Goal: Task Accomplishment & Management: Use online tool/utility

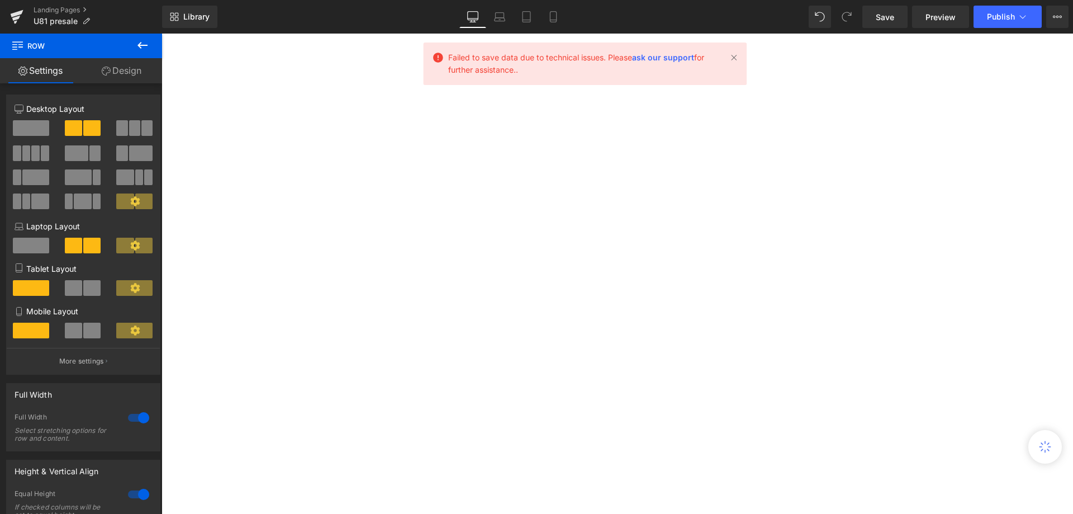
click at [882, 20] on span "Save" at bounding box center [885, 17] width 18 height 12
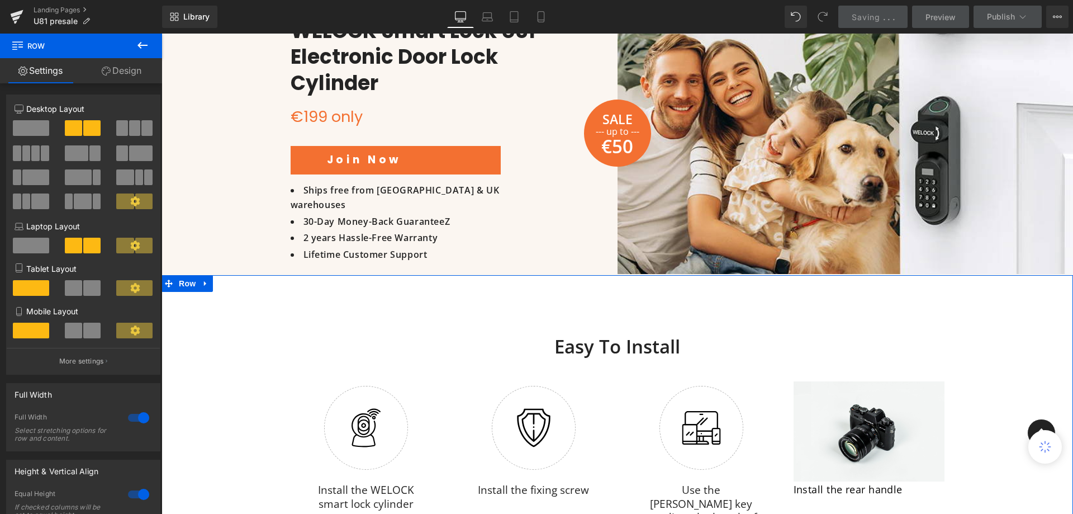
scroll to position [1342, 0]
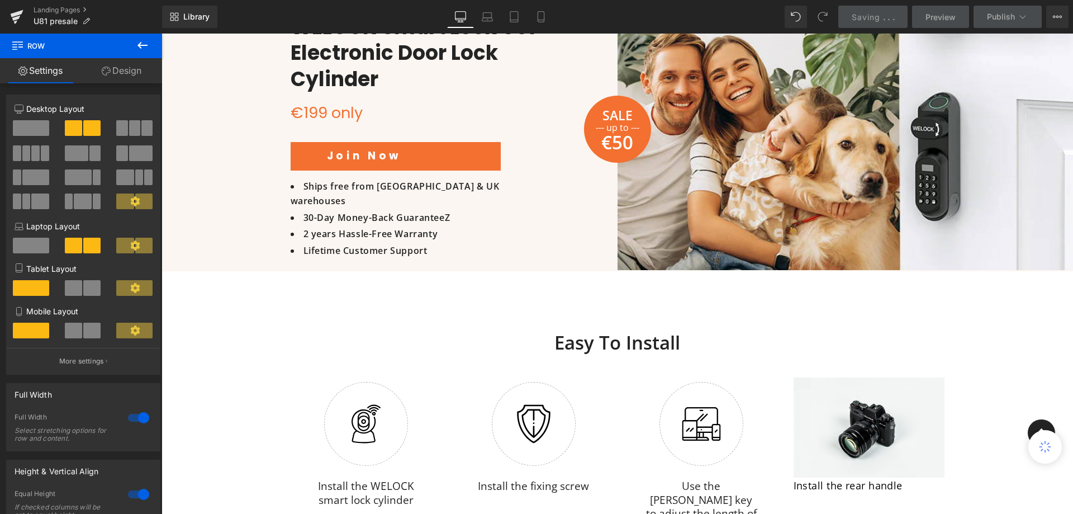
click at [1043, 445] on icon at bounding box center [1045, 447] width 16 height 16
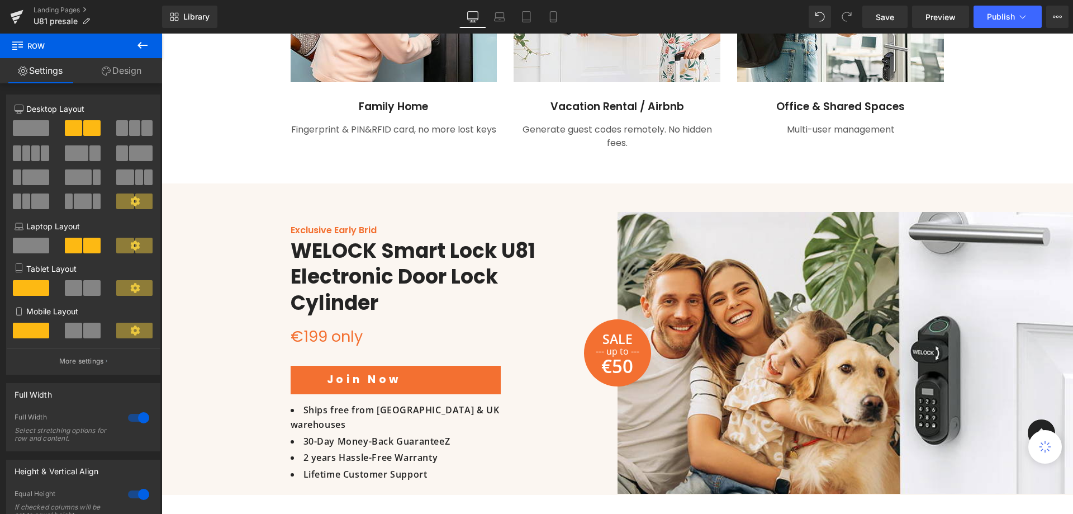
scroll to position [1006, 0]
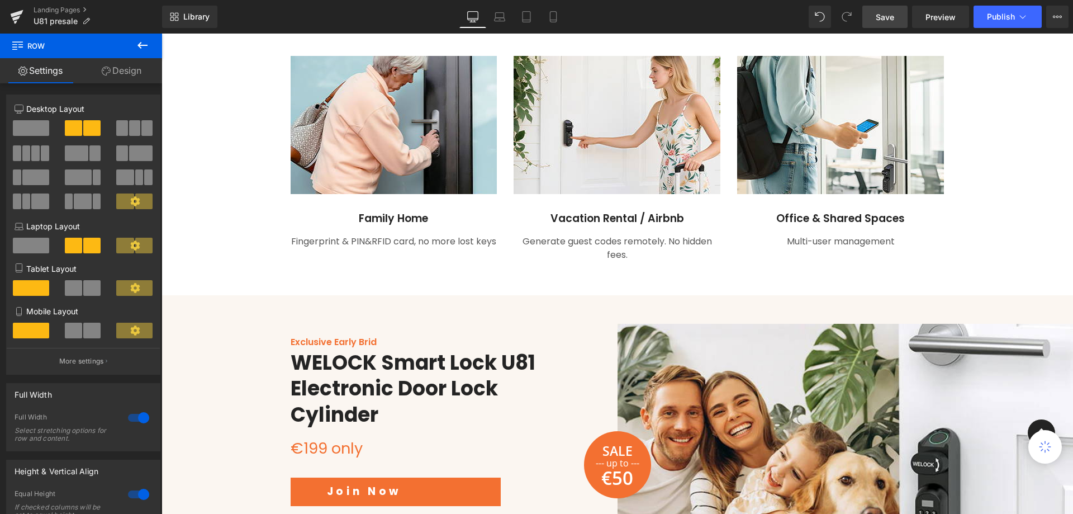
click at [876, 19] on link "Save" at bounding box center [885, 17] width 45 height 22
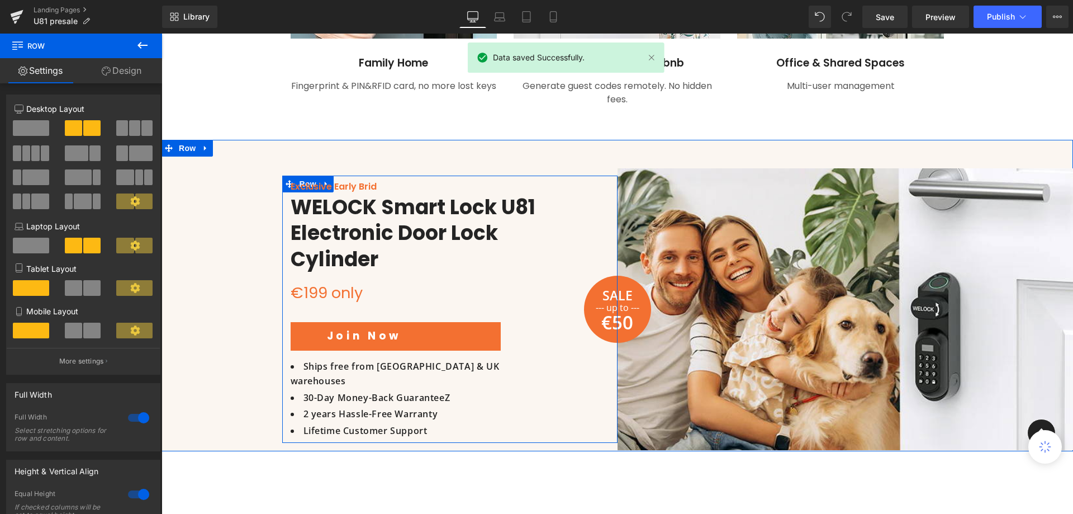
scroll to position [1230, 0]
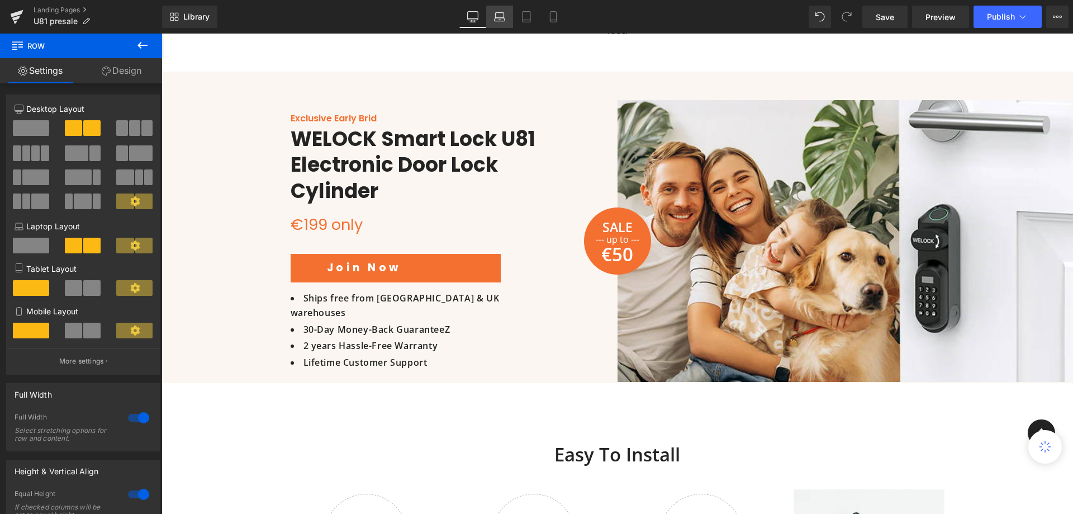
click at [493, 15] on link "Laptop" at bounding box center [499, 17] width 27 height 22
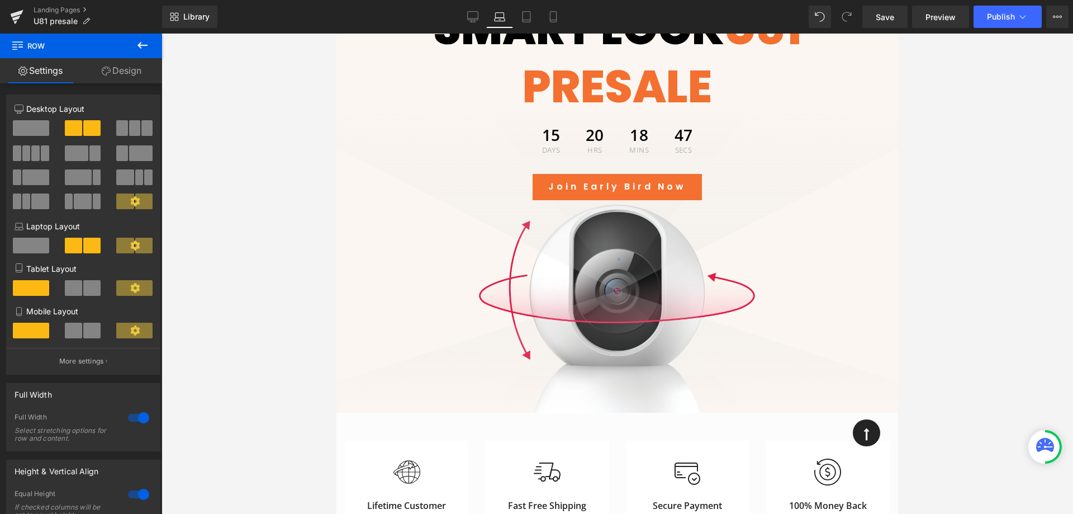
scroll to position [10, 0]
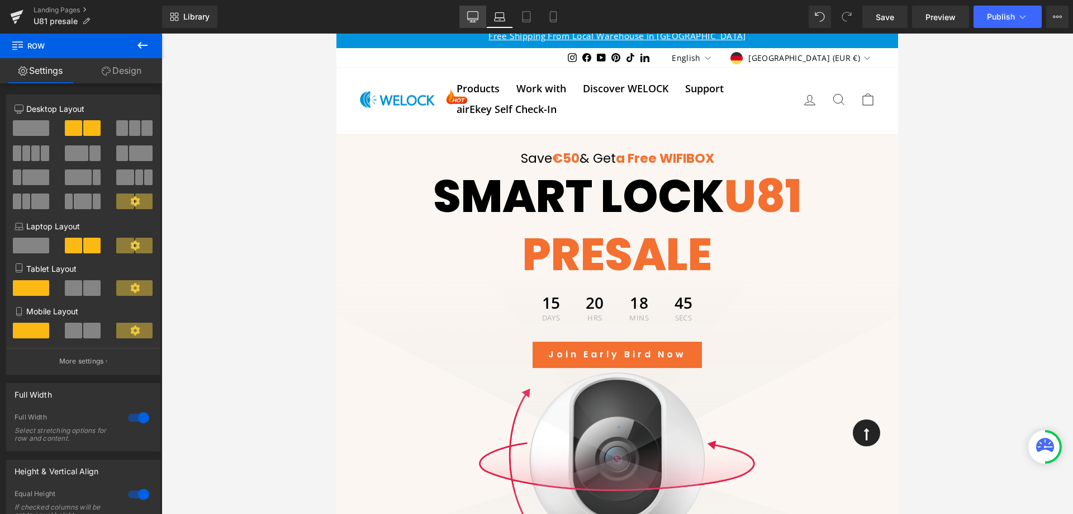
click at [476, 18] on icon at bounding box center [473, 18] width 11 height 0
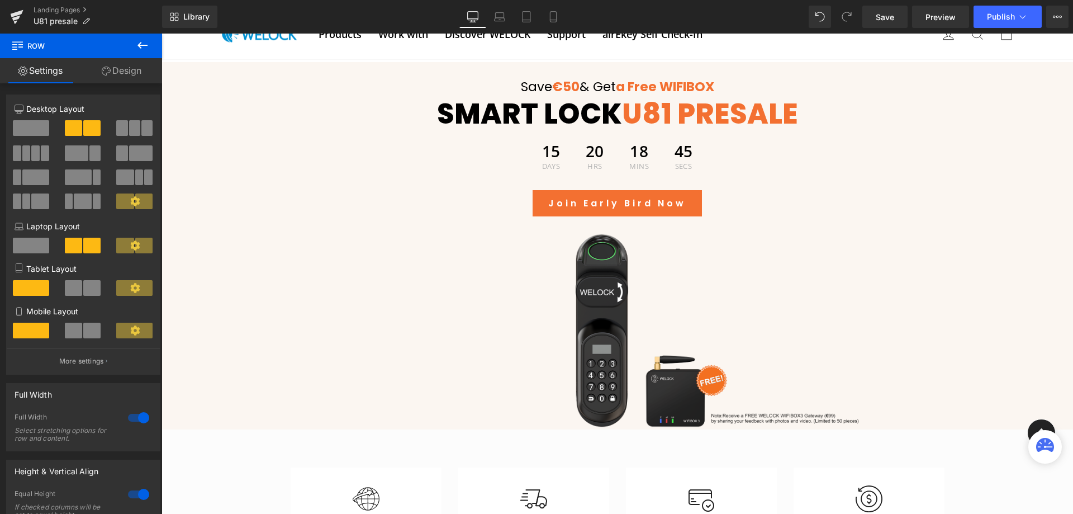
scroll to position [69, 0]
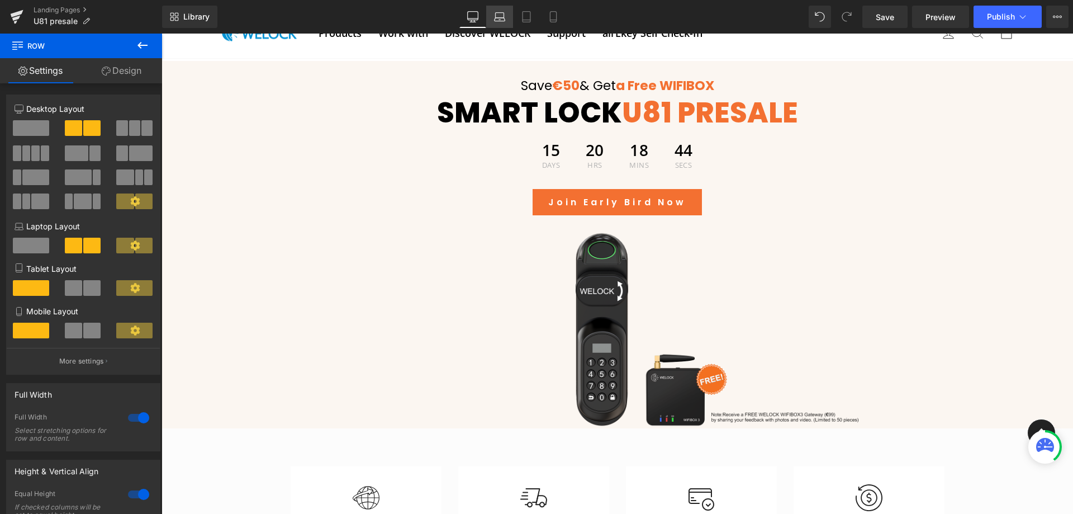
click at [503, 20] on icon at bounding box center [499, 16] width 11 height 11
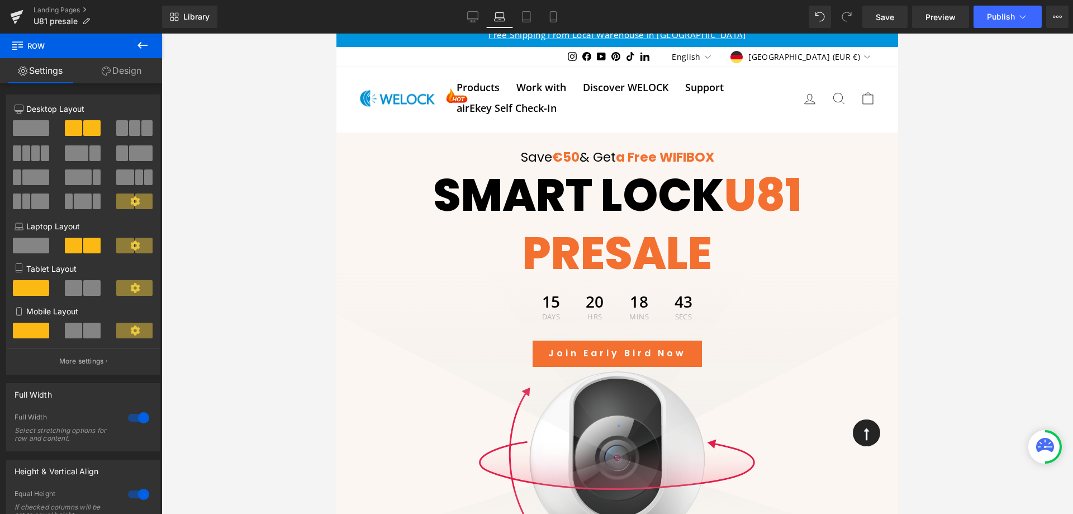
scroll to position [10, 0]
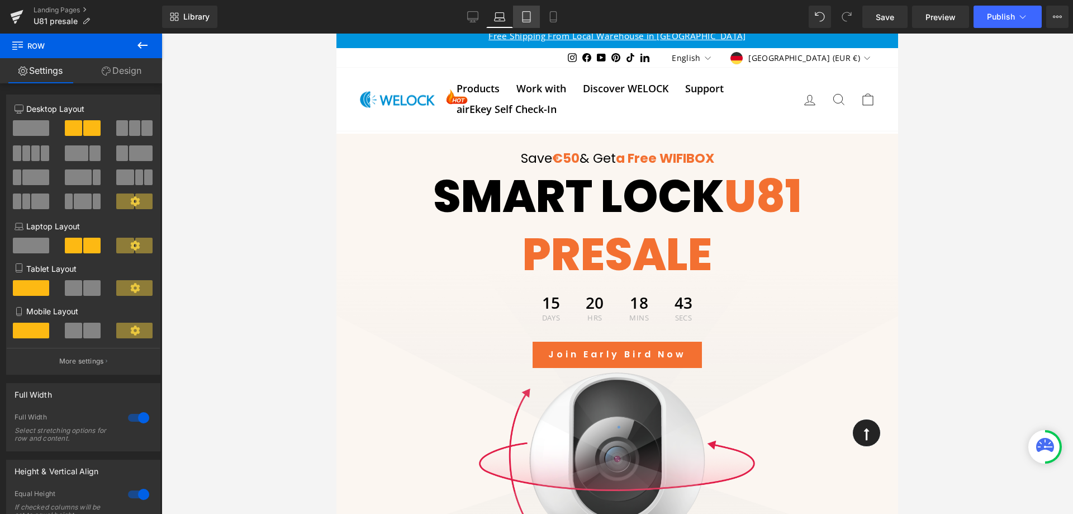
click at [522, 14] on icon at bounding box center [526, 16] width 11 height 11
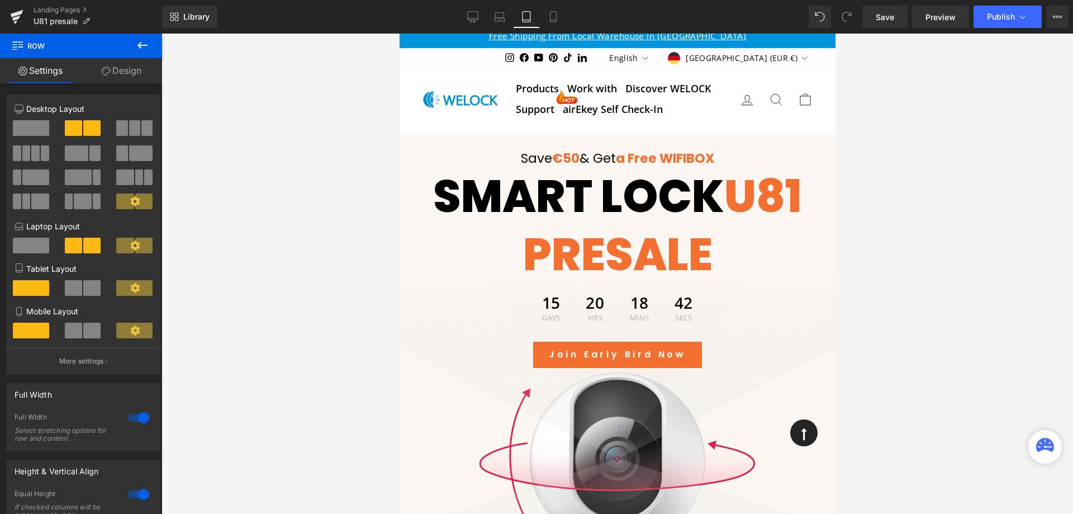
scroll to position [15, 0]
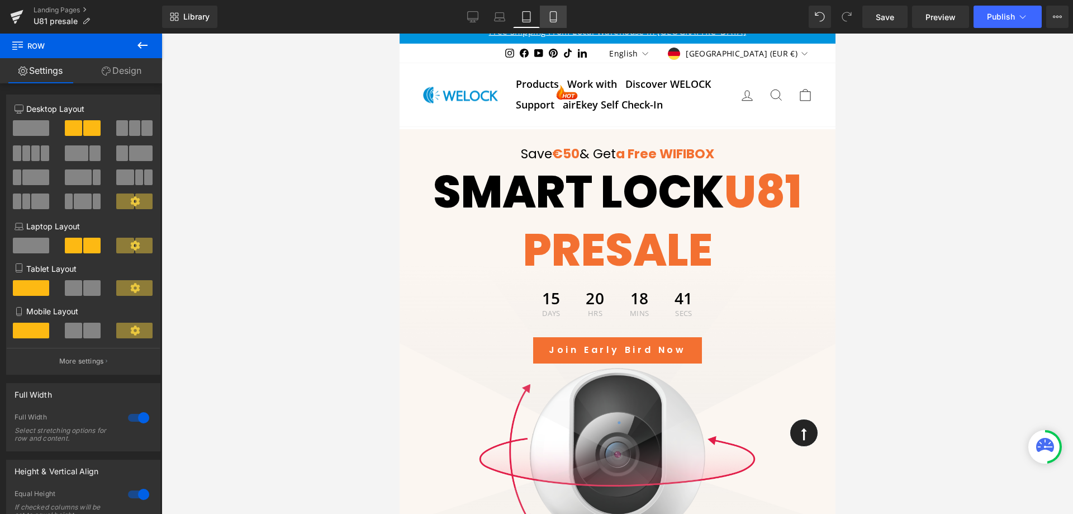
click at [546, 16] on link "Mobile" at bounding box center [553, 17] width 27 height 22
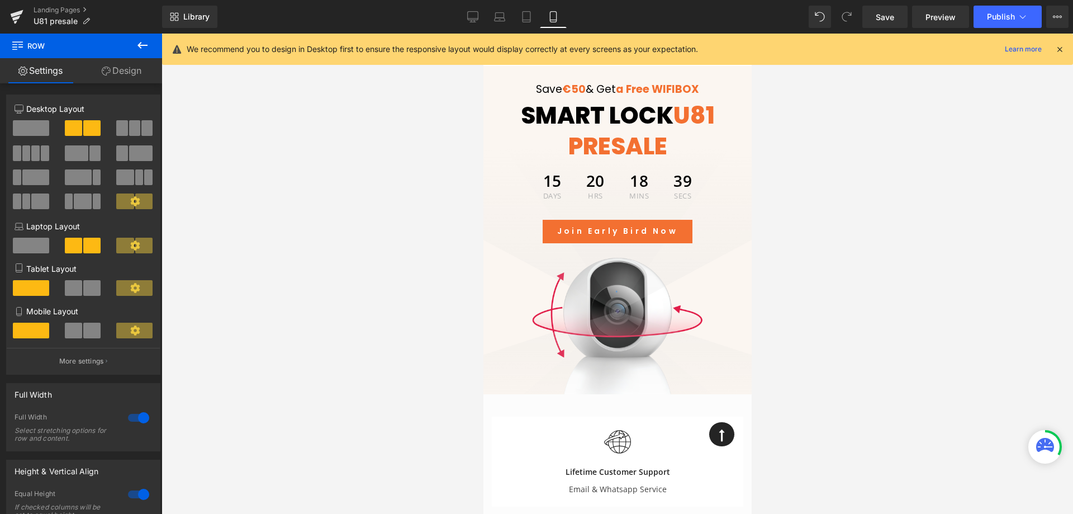
scroll to position [0, 0]
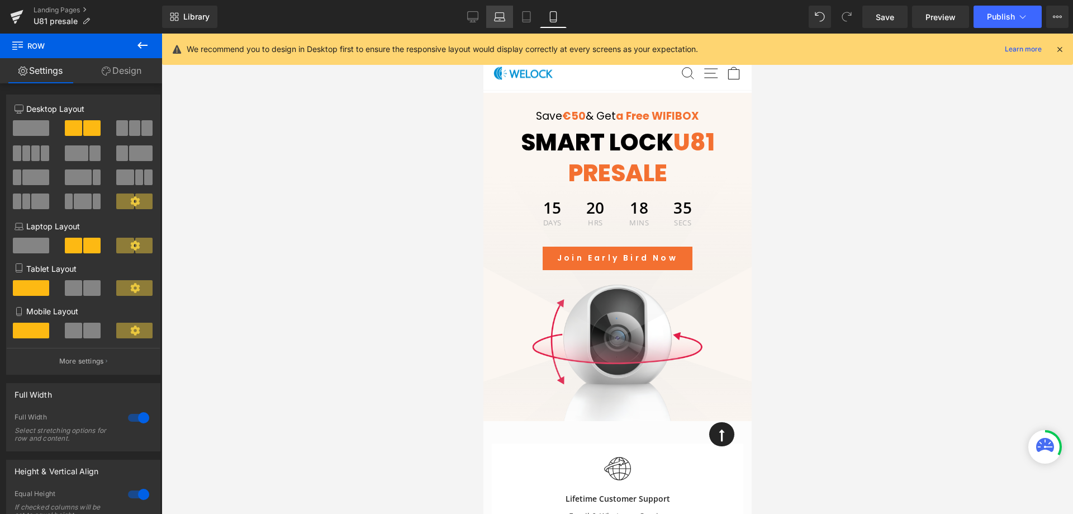
click at [496, 18] on icon at bounding box center [500, 19] width 11 height 3
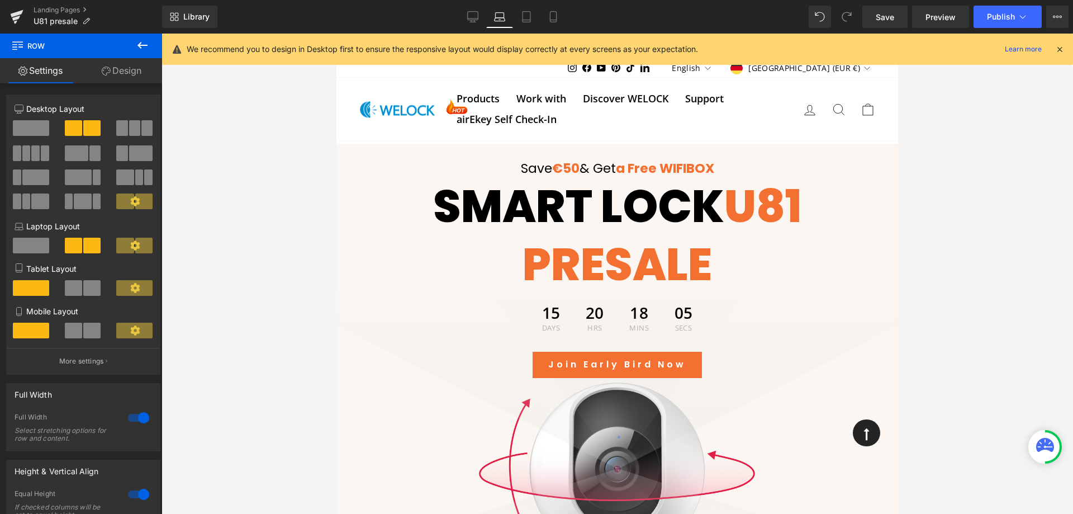
drag, startPoint x: 215, startPoint y: 83, endPoint x: 978, endPoint y: 231, distance: 776.6
click at [978, 231] on div at bounding box center [618, 274] width 912 height 480
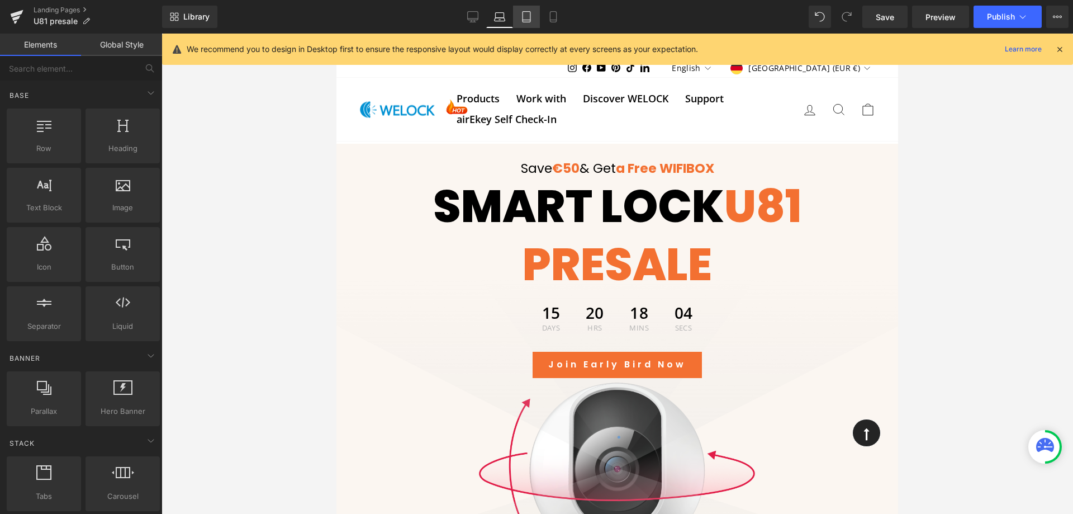
click at [525, 18] on icon at bounding box center [526, 16] width 11 height 11
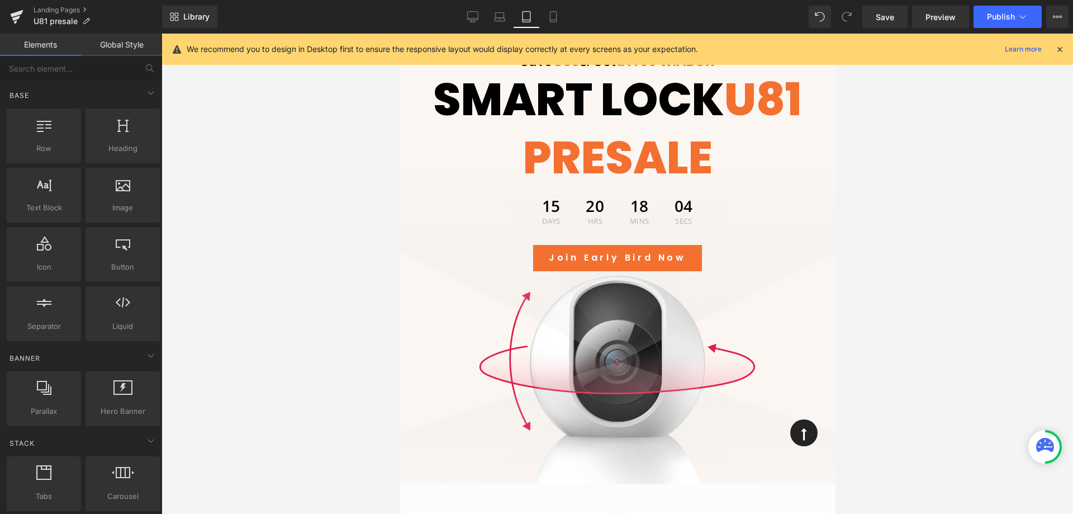
scroll to position [107, 0]
click at [552, 20] on icon at bounding box center [553, 16] width 11 height 11
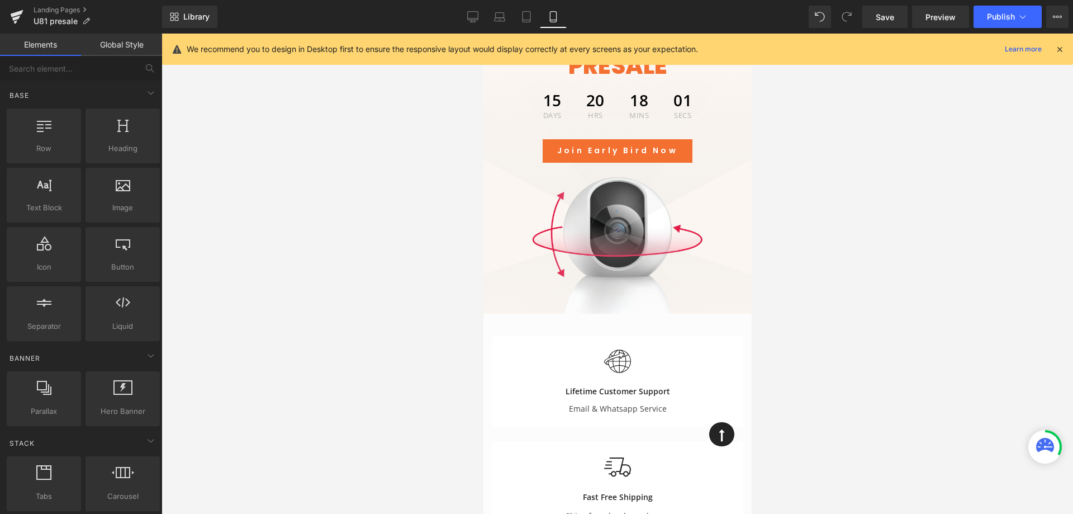
scroll to position [56, 0]
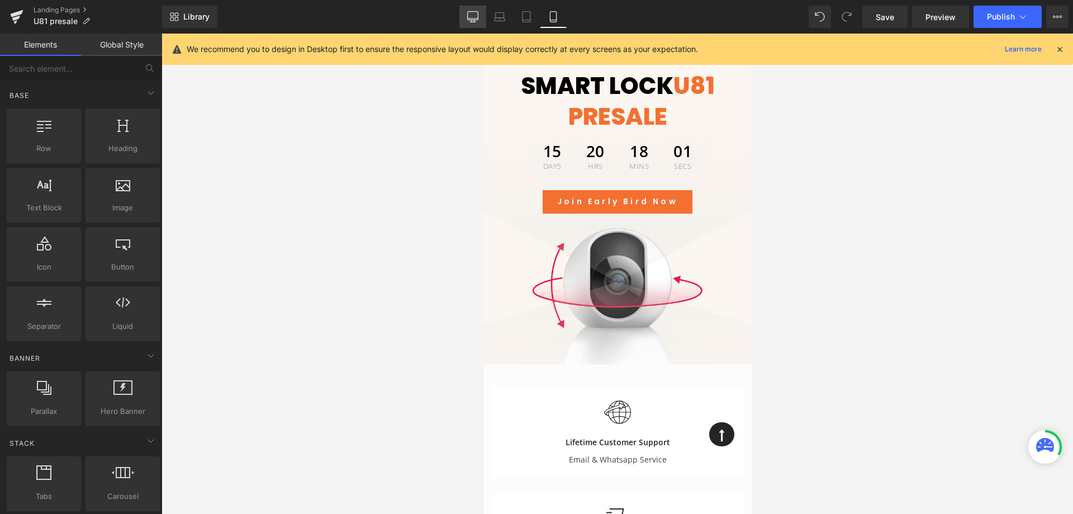
click at [474, 21] on icon at bounding box center [472, 16] width 11 height 11
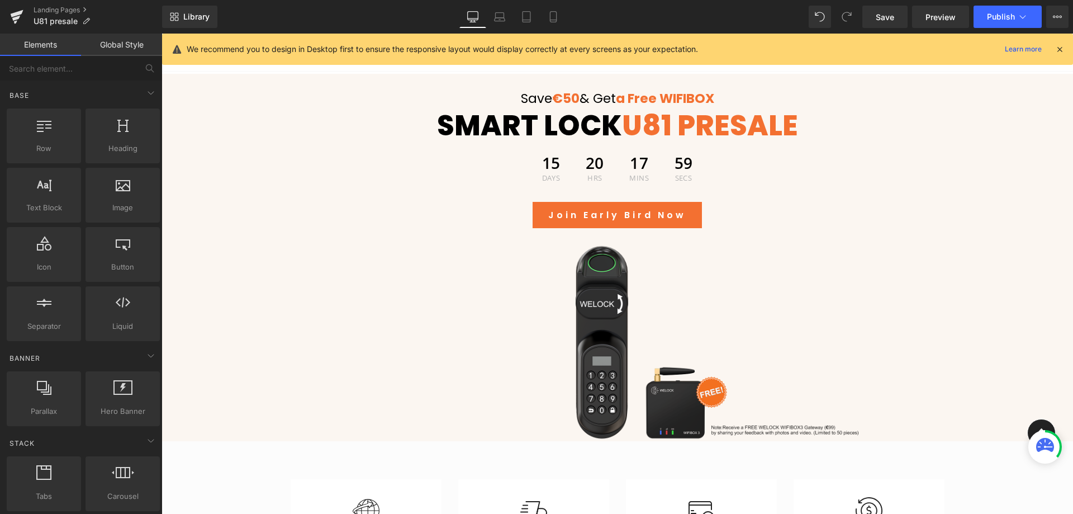
scroll to position [97, 0]
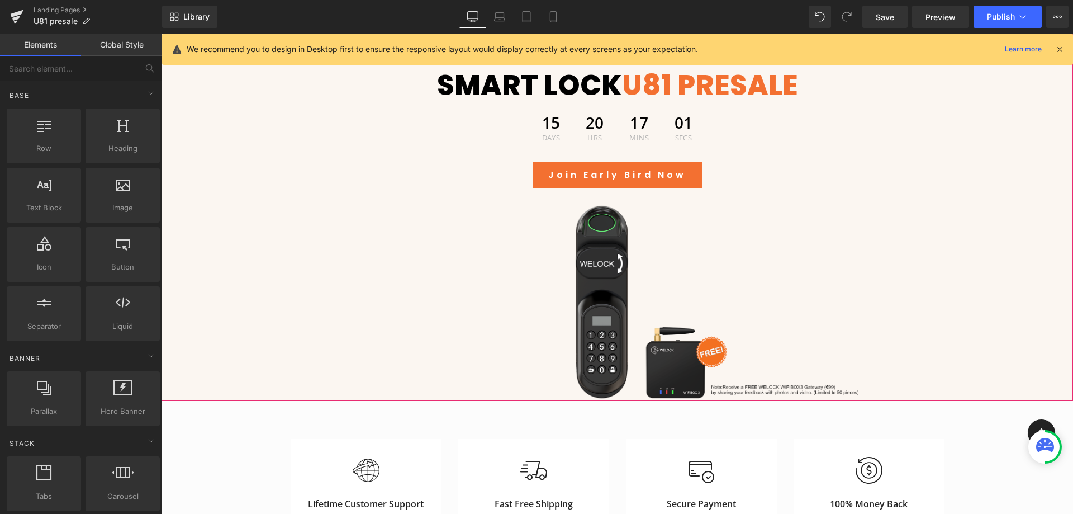
drag, startPoint x: 907, startPoint y: 262, endPoint x: 619, endPoint y: 77, distance: 341.7
click at [907, 262] on div at bounding box center [618, 218] width 912 height 368
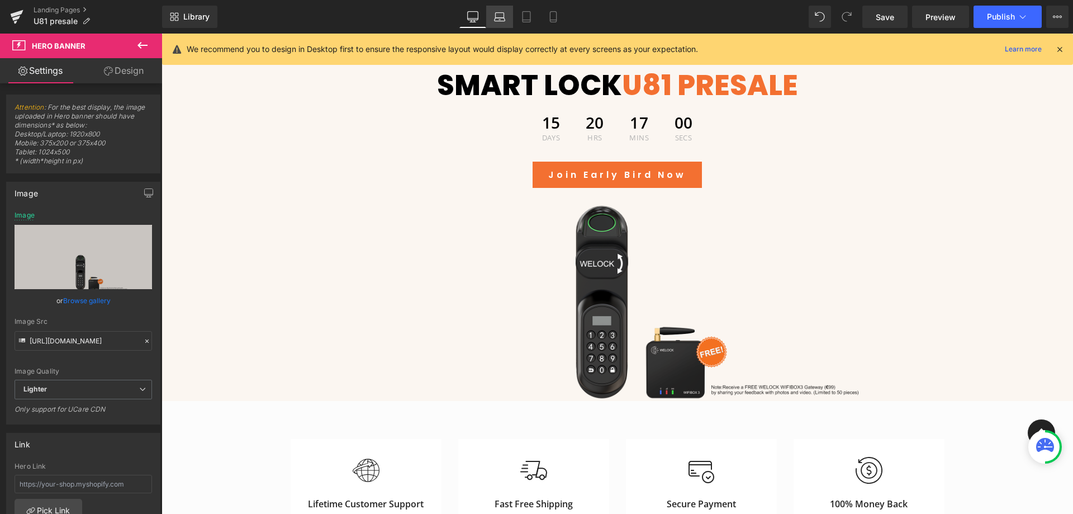
click at [495, 20] on icon at bounding box center [499, 16] width 11 height 11
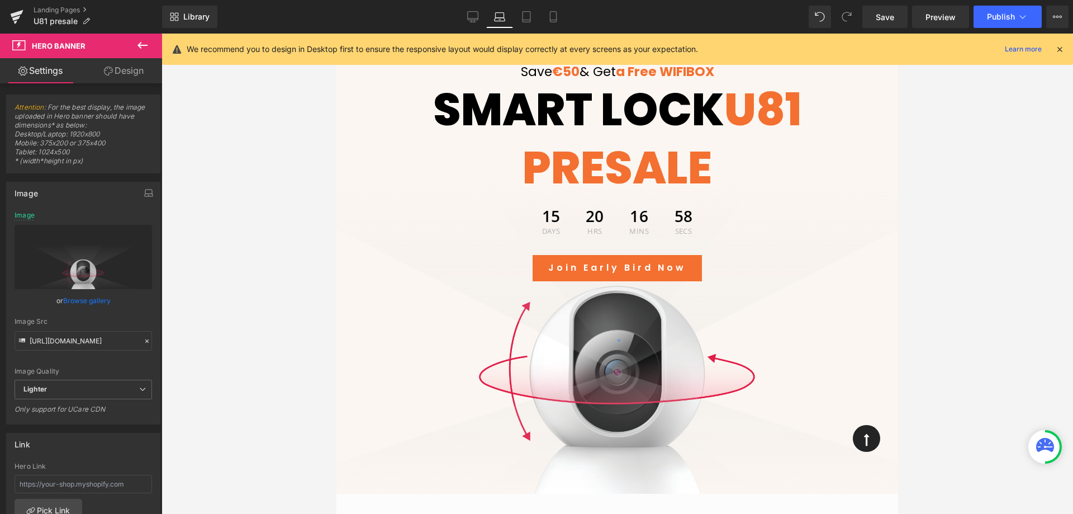
type input "https://ucarecdn.com/8d90074a-2f2e-4b19-94c6-b149b93e3fee/-/format/auto/-/previ…"
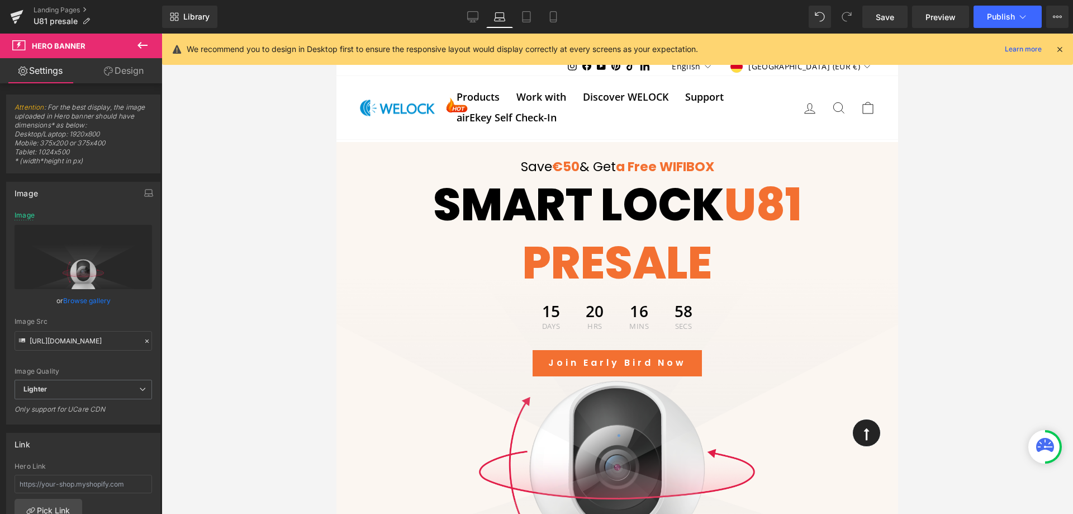
scroll to position [0, 0]
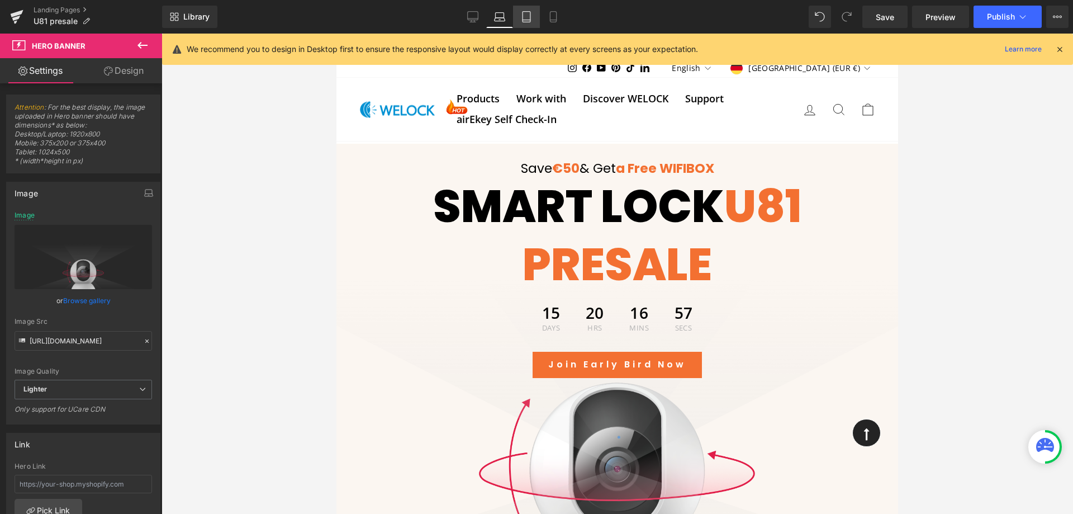
click at [525, 12] on icon at bounding box center [527, 17] width 8 height 11
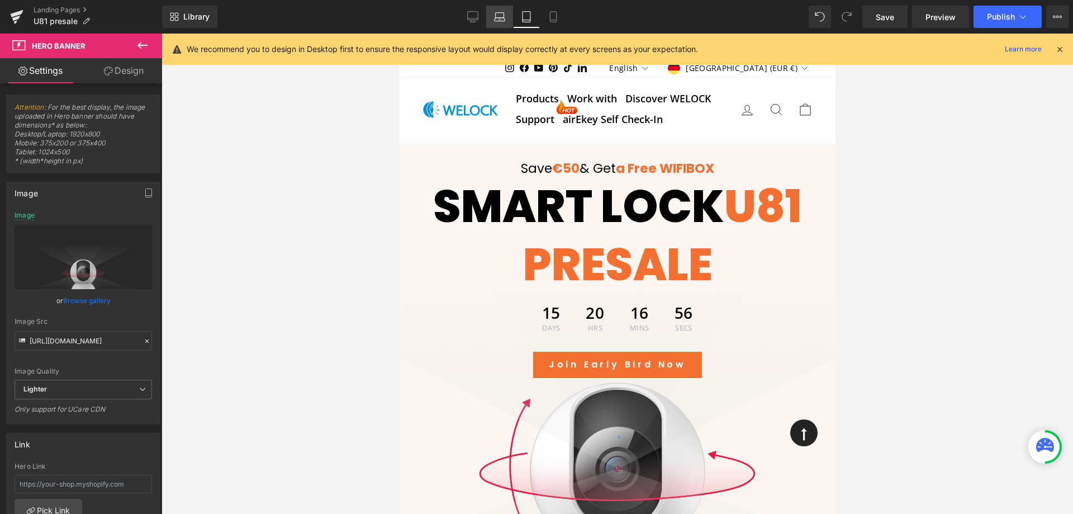
click at [506, 22] on link "Laptop" at bounding box center [499, 17] width 27 height 22
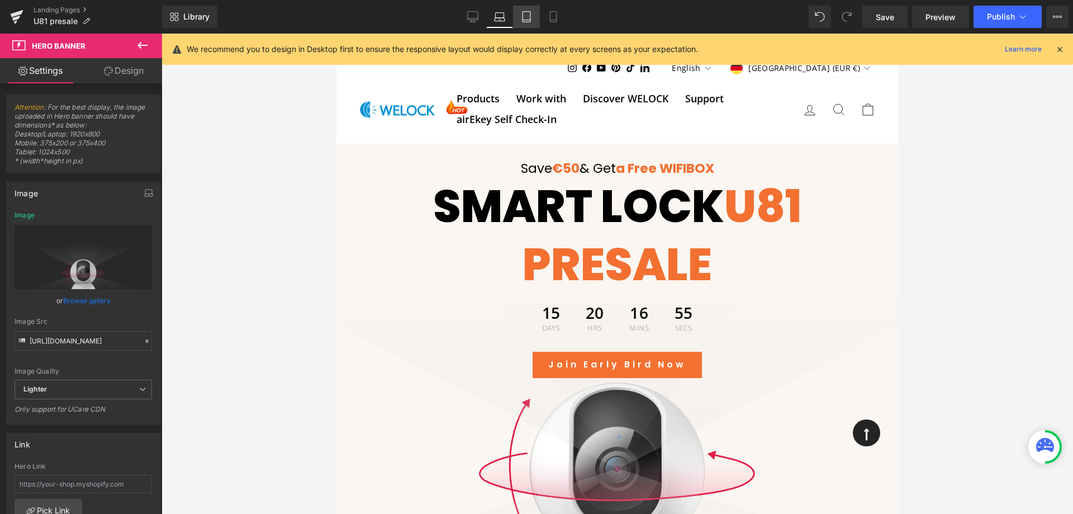
click at [533, 19] on link "Tablet" at bounding box center [526, 17] width 27 height 22
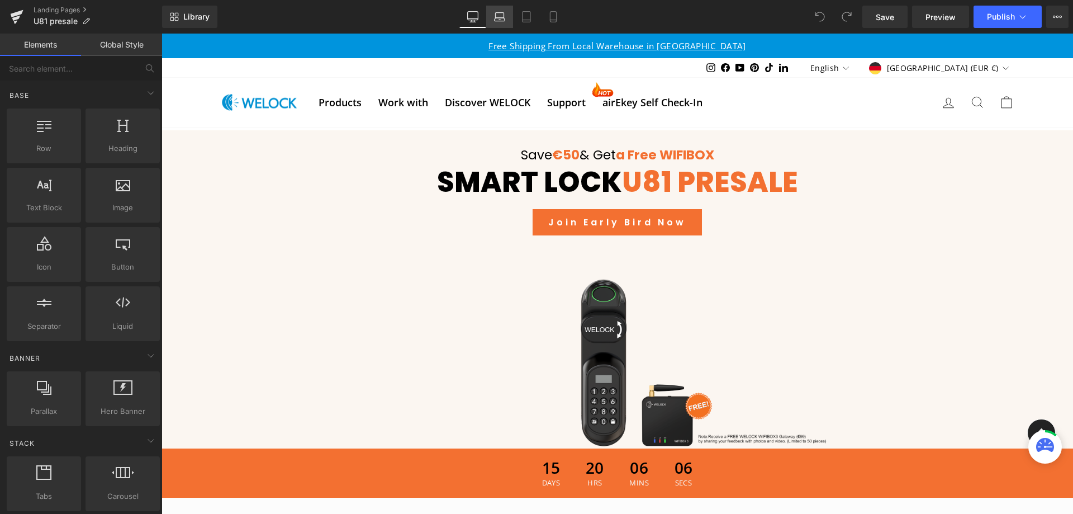
drag, startPoint x: 496, startPoint y: 440, endPoint x: 503, endPoint y: 17, distance: 422.6
click at [503, 17] on icon at bounding box center [499, 16] width 11 height 11
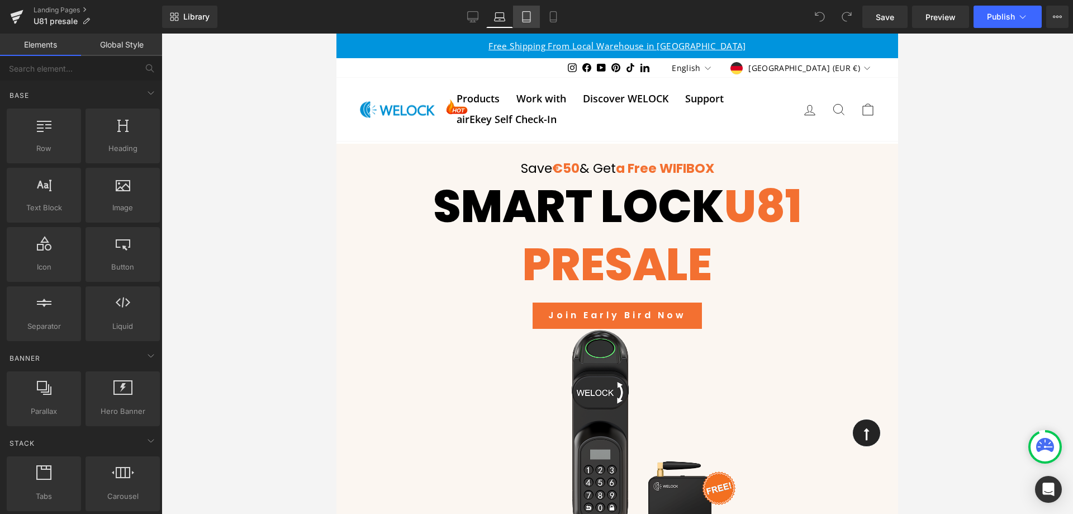
click at [527, 15] on icon at bounding box center [526, 16] width 11 height 11
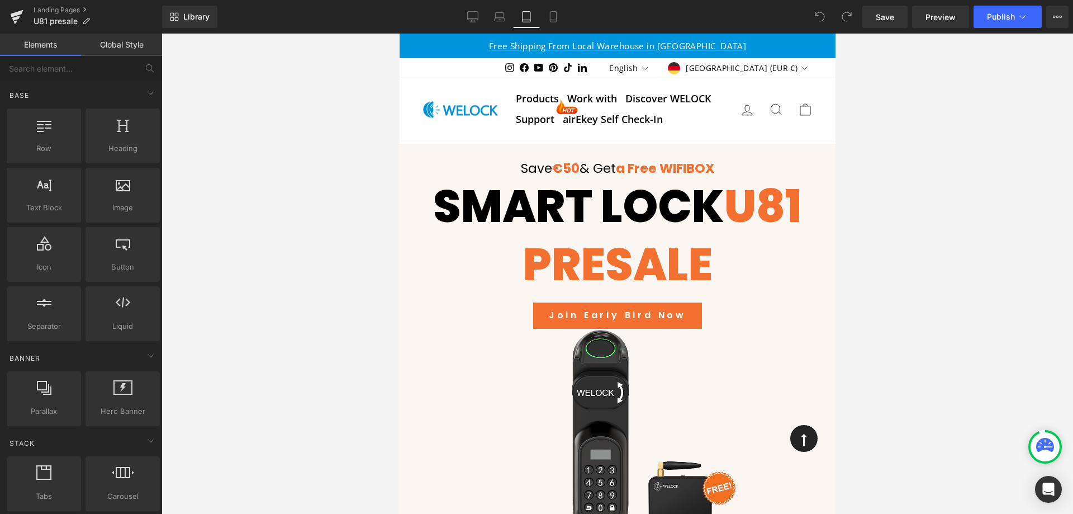
scroll to position [107, 0]
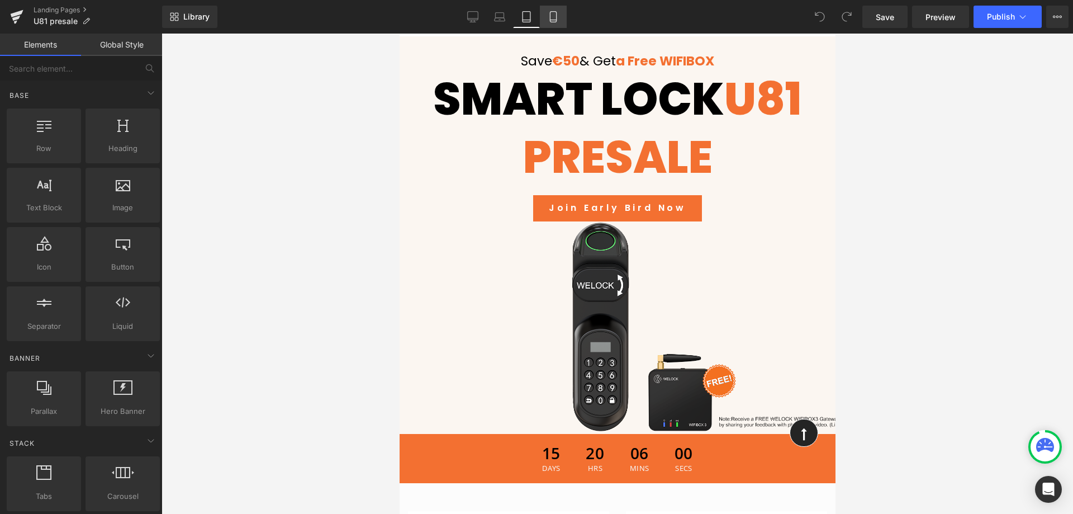
click at [553, 22] on icon at bounding box center [553, 17] width 6 height 11
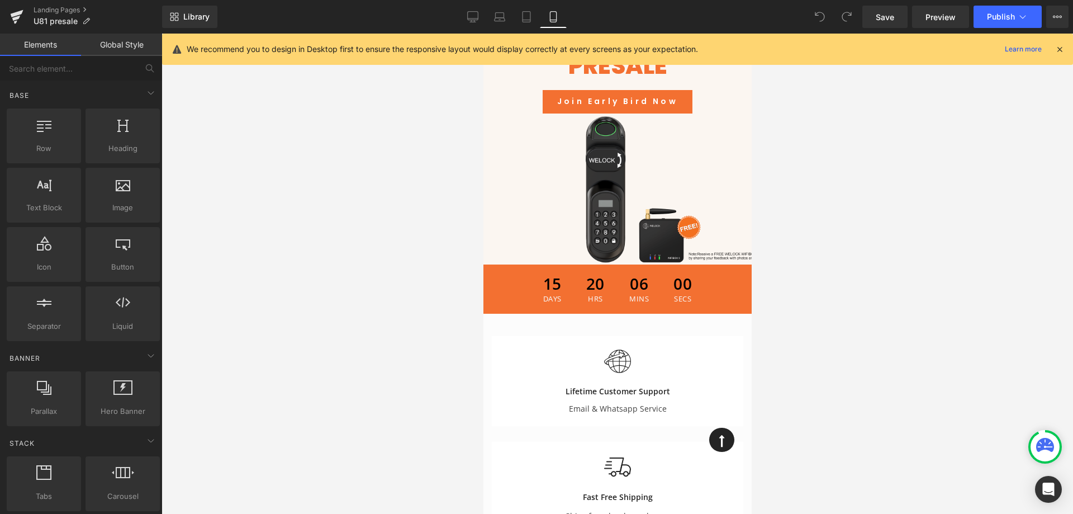
scroll to position [56, 0]
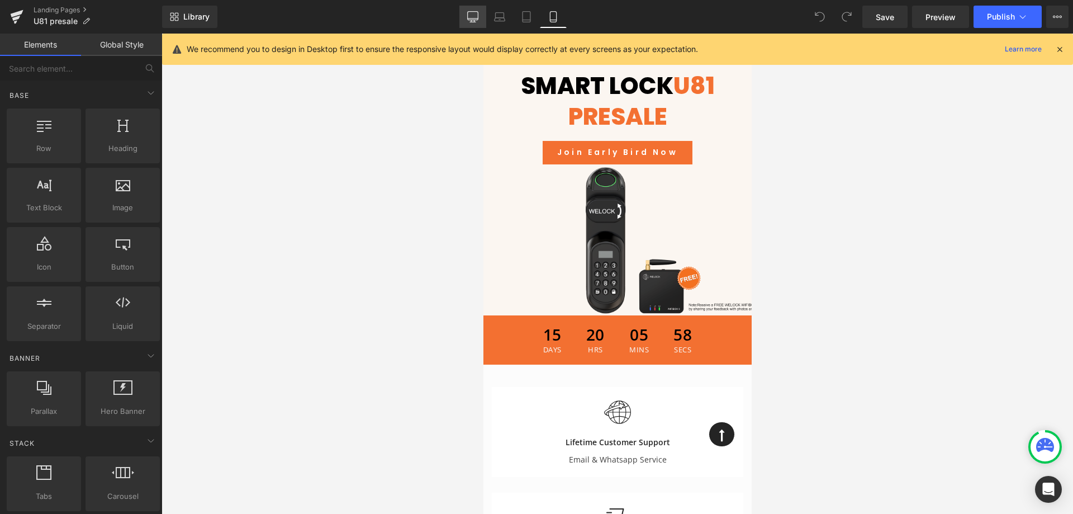
click at [471, 18] on icon at bounding box center [472, 16] width 11 height 11
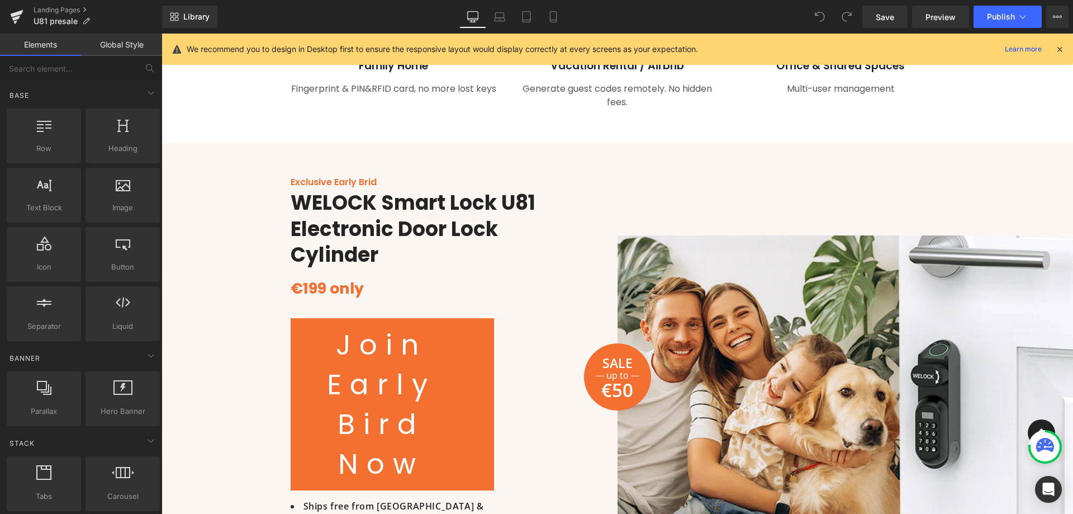
scroll to position [1215, 0]
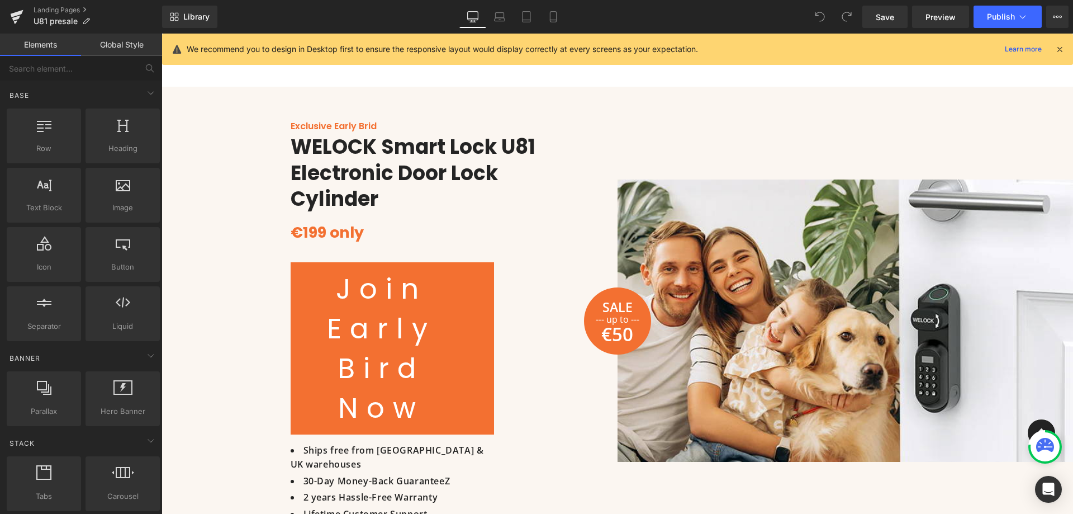
click at [448, 315] on link "Join Early Bird Now" at bounding box center [392, 348] width 203 height 172
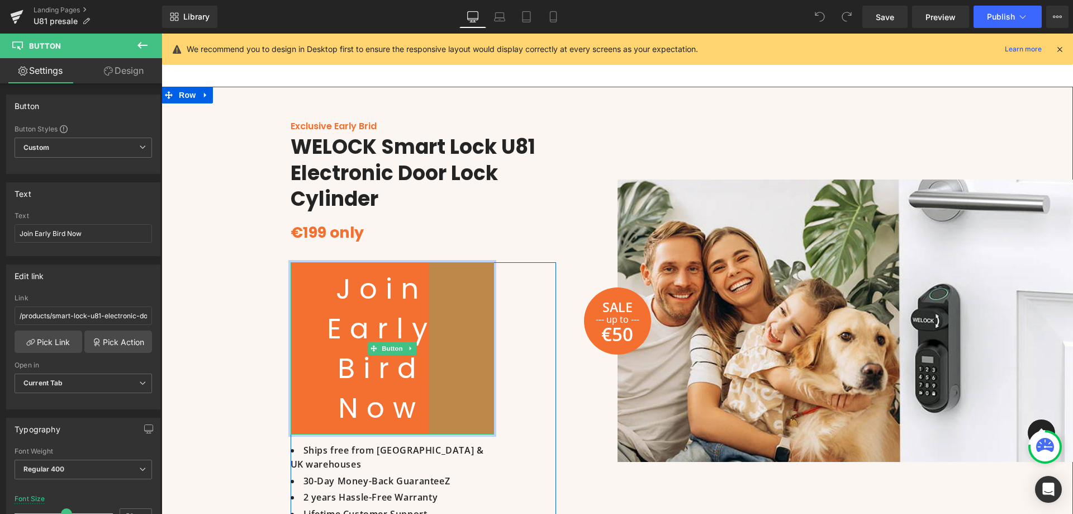
drag, startPoint x: 489, startPoint y: 328, endPoint x: 500, endPoint y: 327, distance: 11.2
click at [500, 327] on div "Join Early Bird Now Button 116px Ships free from Europe & UK warehouses 30-Day …" at bounding box center [424, 394] width 266 height 264
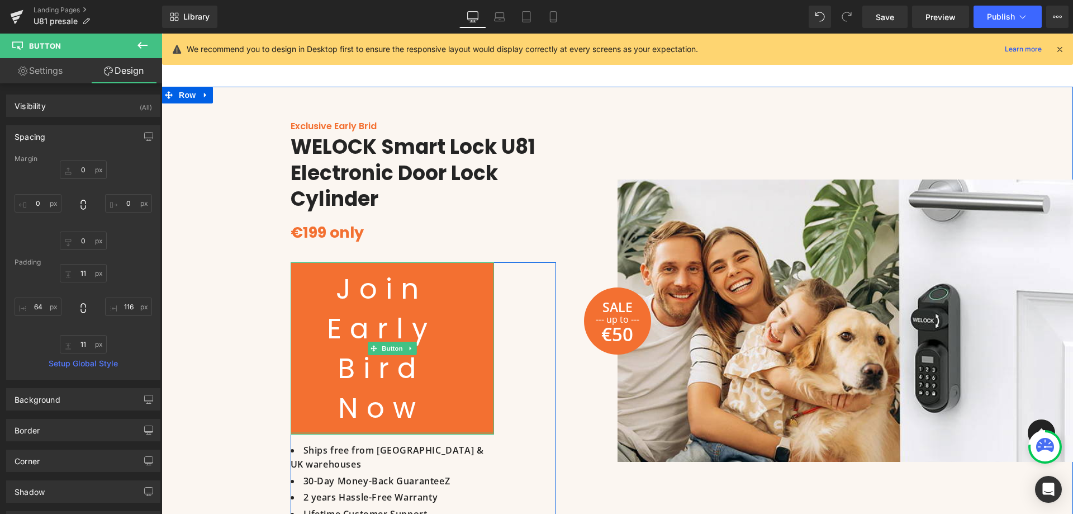
type input "0px"
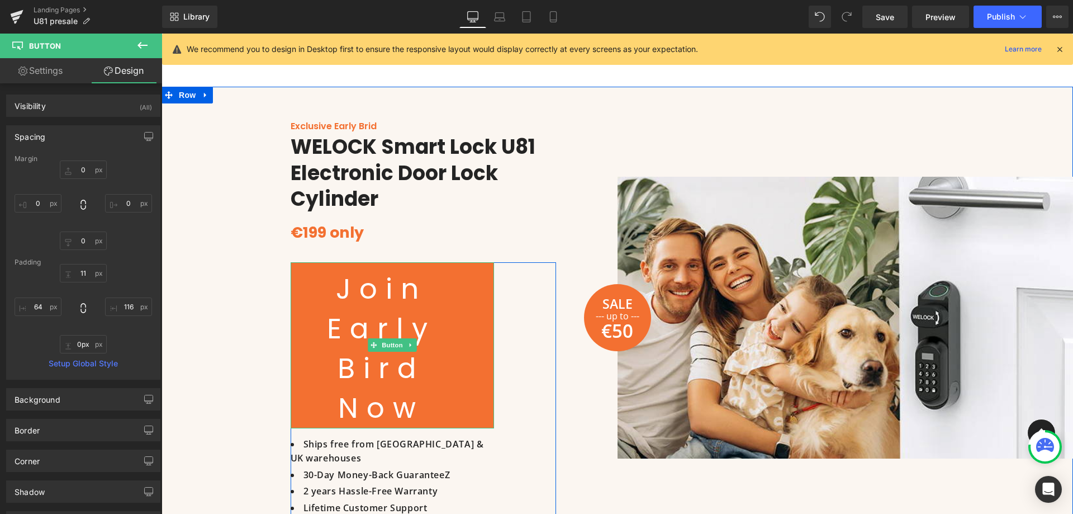
drag, startPoint x: 397, startPoint y: 429, endPoint x: 399, endPoint y: 409, distance: 20.7
click at [399, 409] on div "Join Early Bird Now Button 116px" at bounding box center [392, 345] width 203 height 166
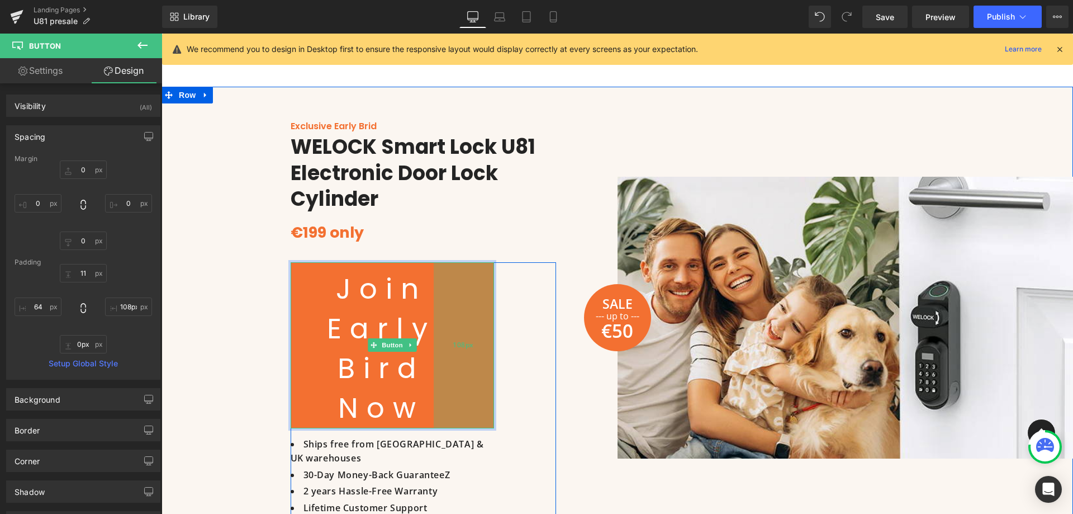
type input "107px"
click at [472, 343] on div "107px" at bounding box center [464, 345] width 60 height 166
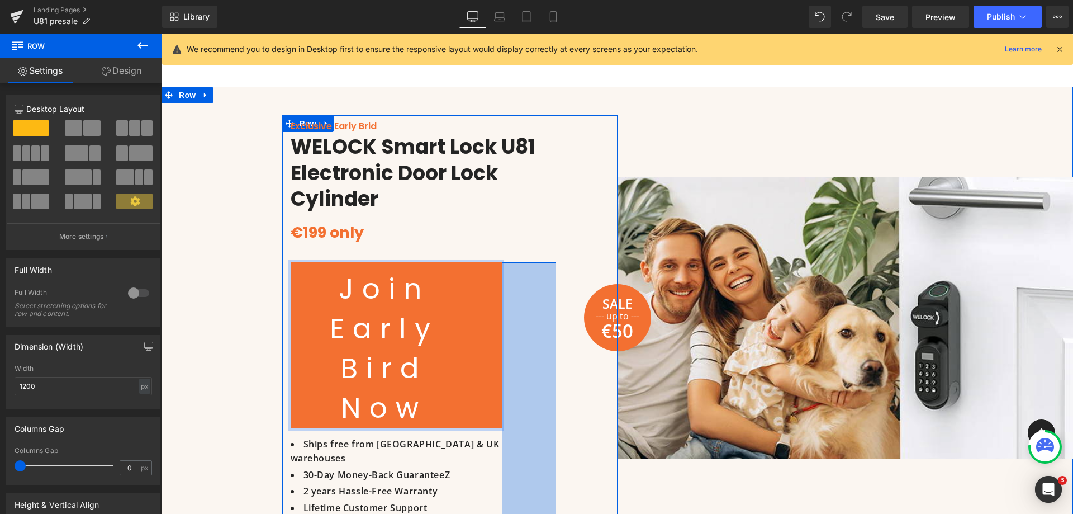
scroll to position [0, 0]
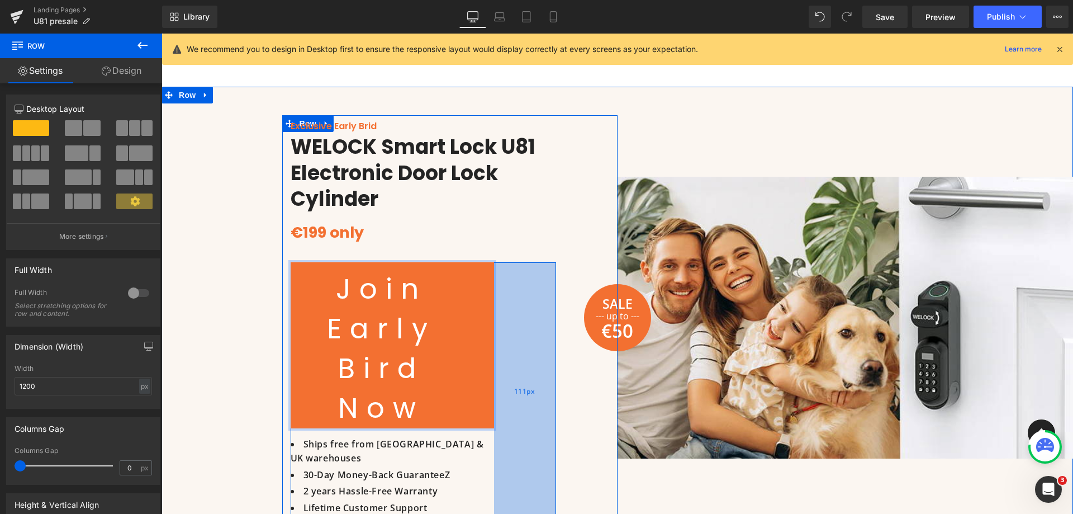
click at [550, 356] on div "111px" at bounding box center [525, 391] width 62 height 258
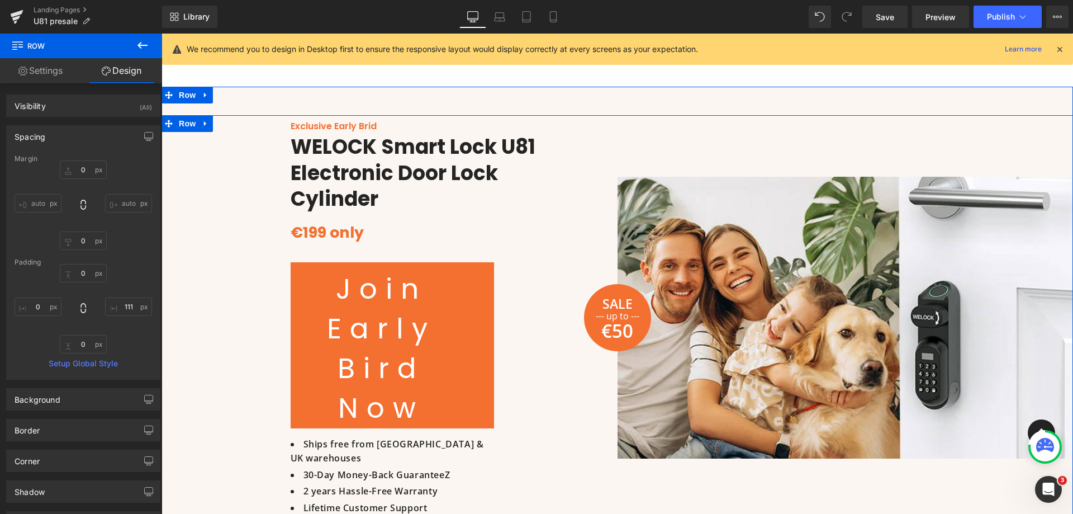
click at [268, 340] on div "Exclusive Early Brid Text Block WELOCK Smart Lock U81 Electronic Door Lock Cyli…" at bounding box center [390, 317] width 456 height 405
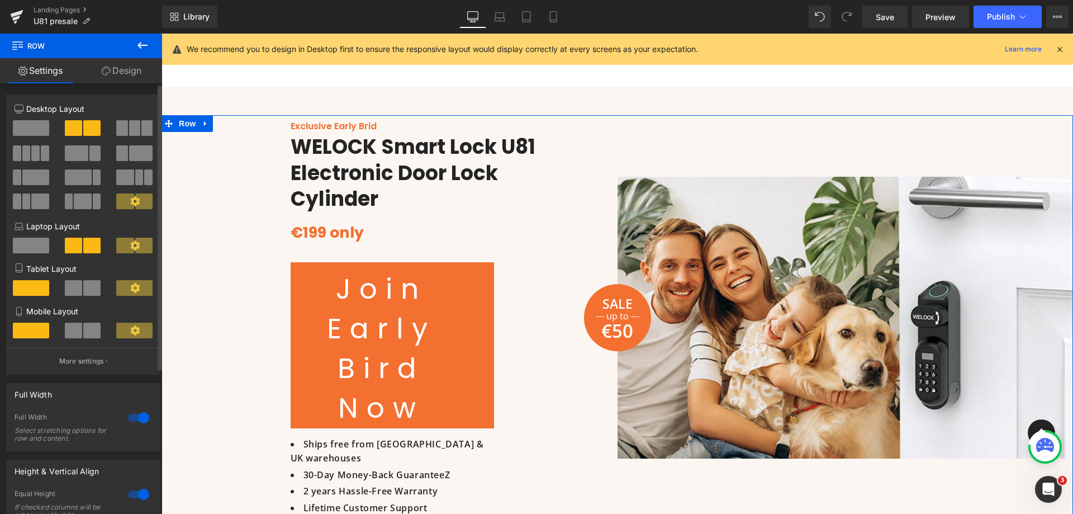
click at [26, 129] on span at bounding box center [31, 128] width 36 height 16
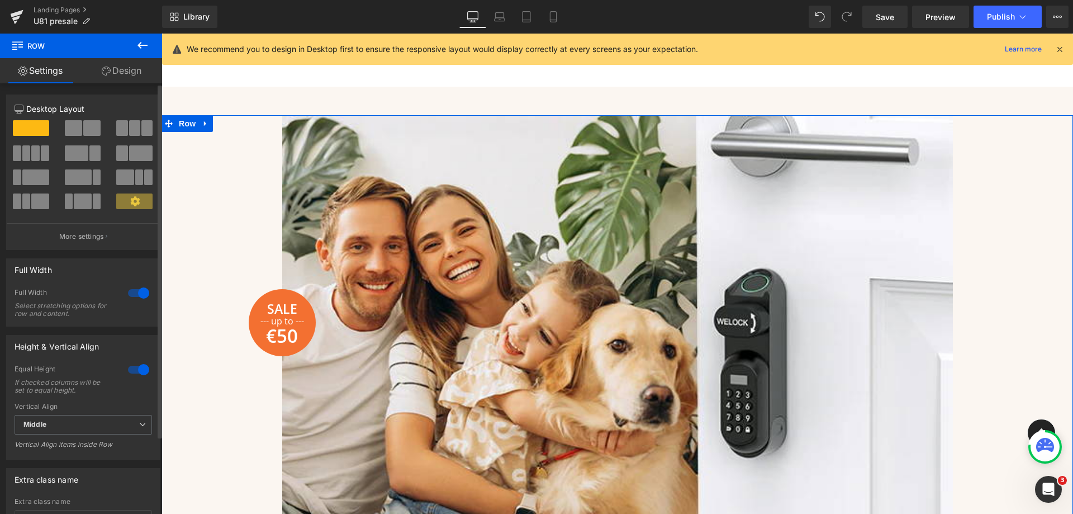
click at [74, 129] on span at bounding box center [73, 128] width 17 height 16
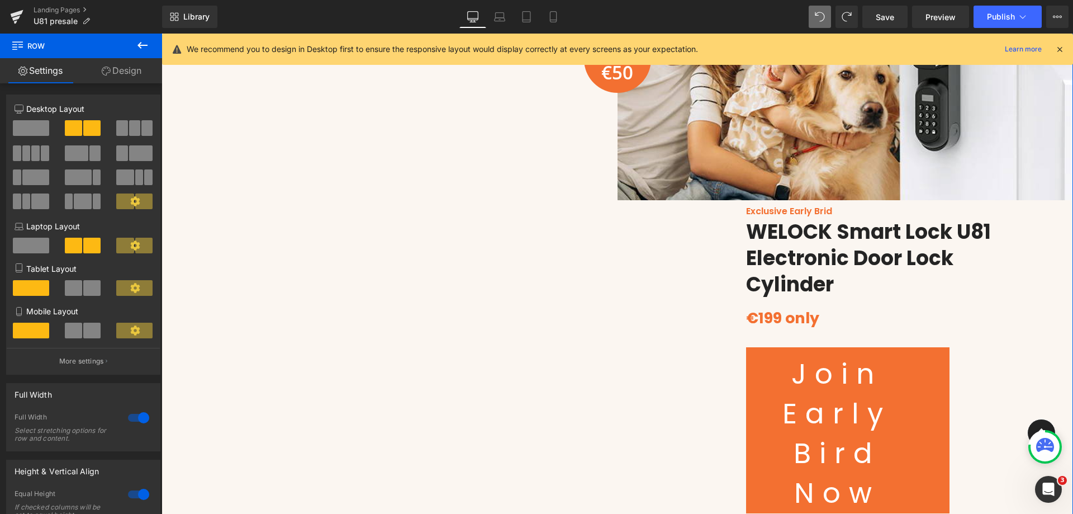
scroll to position [1467, 0]
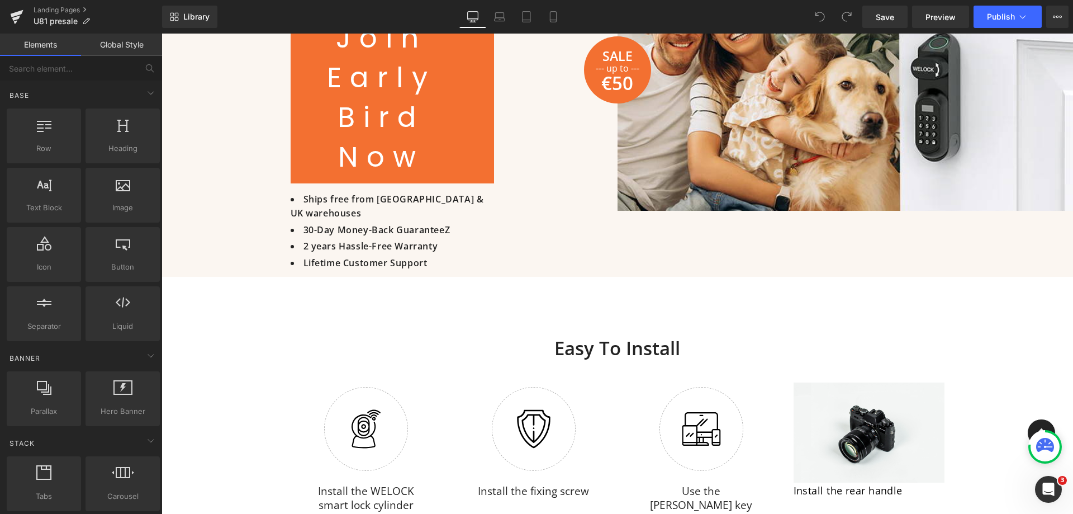
scroll to position [1397, 0]
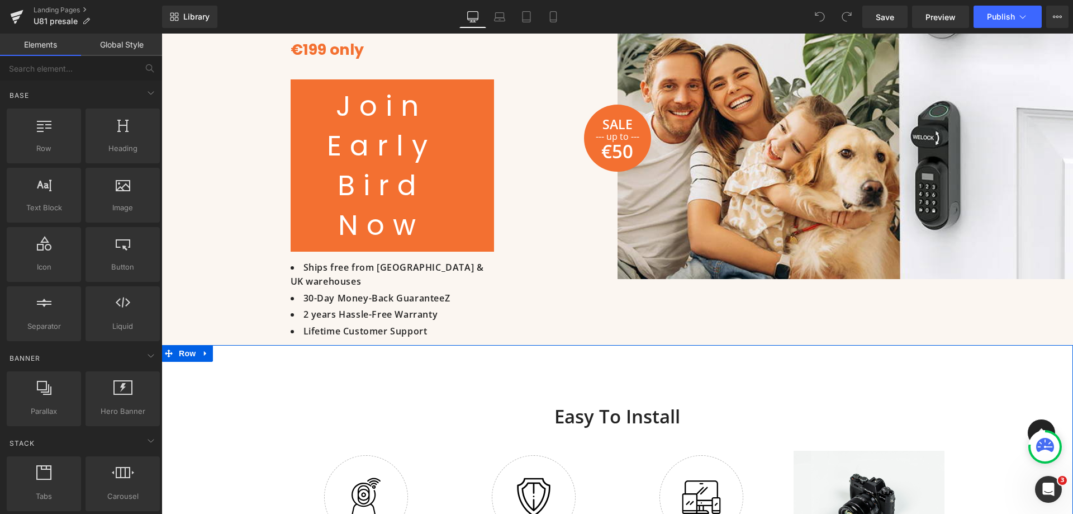
click at [207, 461] on div "Easy to install Heading Row Image Install the WELOCK smart lock cylinder Text B…" at bounding box center [618, 501] width 912 height 225
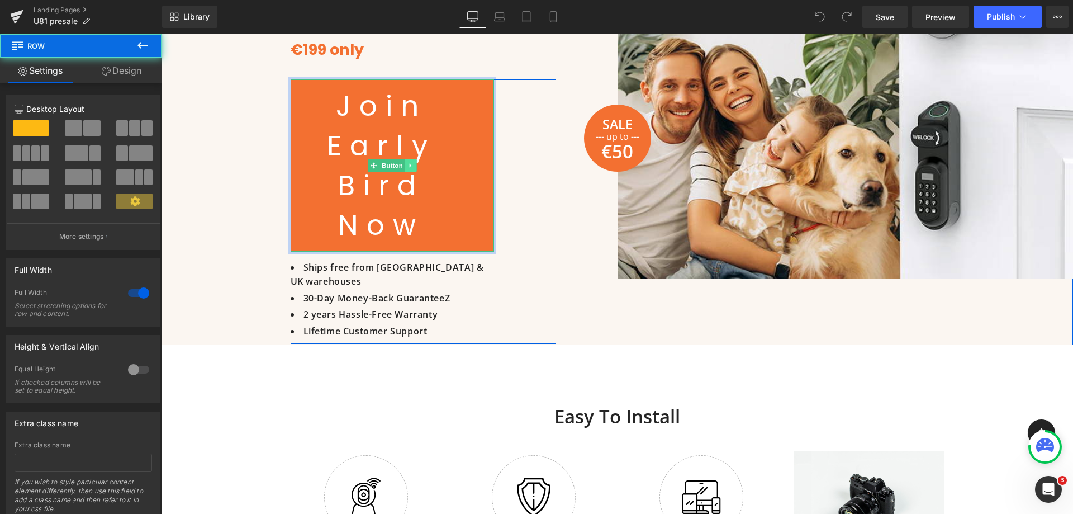
click at [399, 155] on link "Join Early Bird Now" at bounding box center [392, 165] width 203 height 172
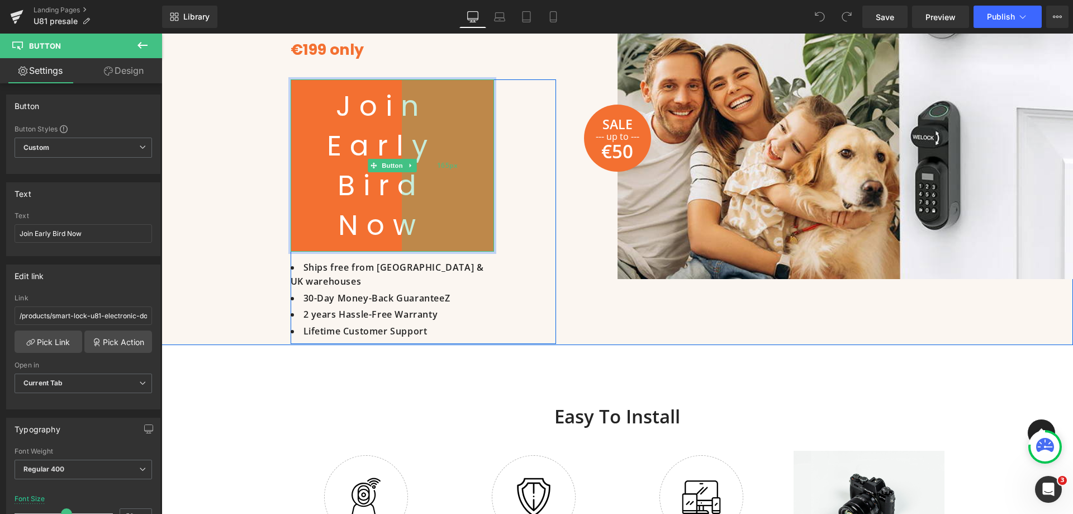
drag, startPoint x: 489, startPoint y: 244, endPoint x: 473, endPoint y: 235, distance: 18.8
click at [473, 235] on div "165px" at bounding box center [448, 165] width 92 height 172
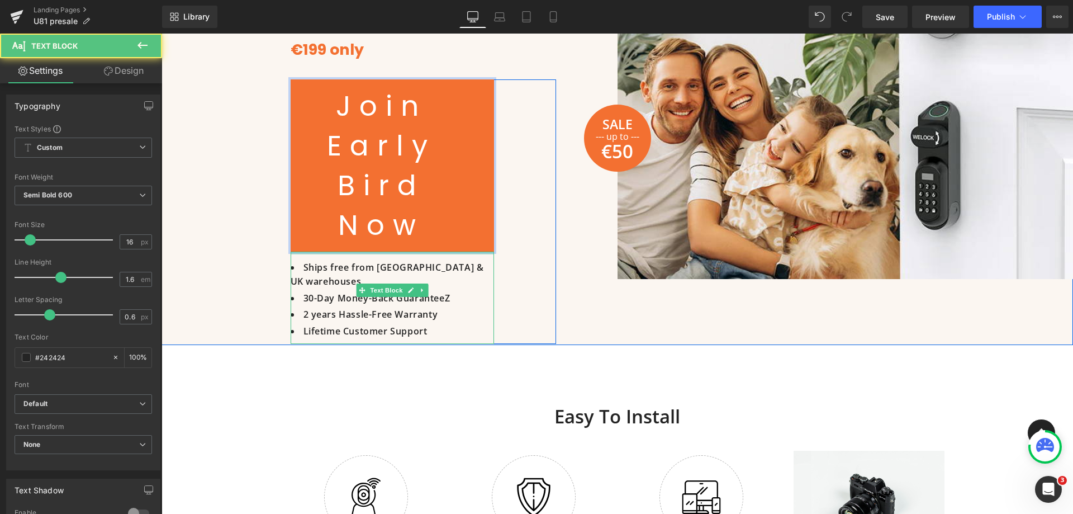
scroll to position [1397, 0]
click at [415, 248] on div "Join Early Bird Now Button 165px Ships free from [GEOGRAPHIC_DATA] & UK warehou…" at bounding box center [392, 212] width 203 height 264
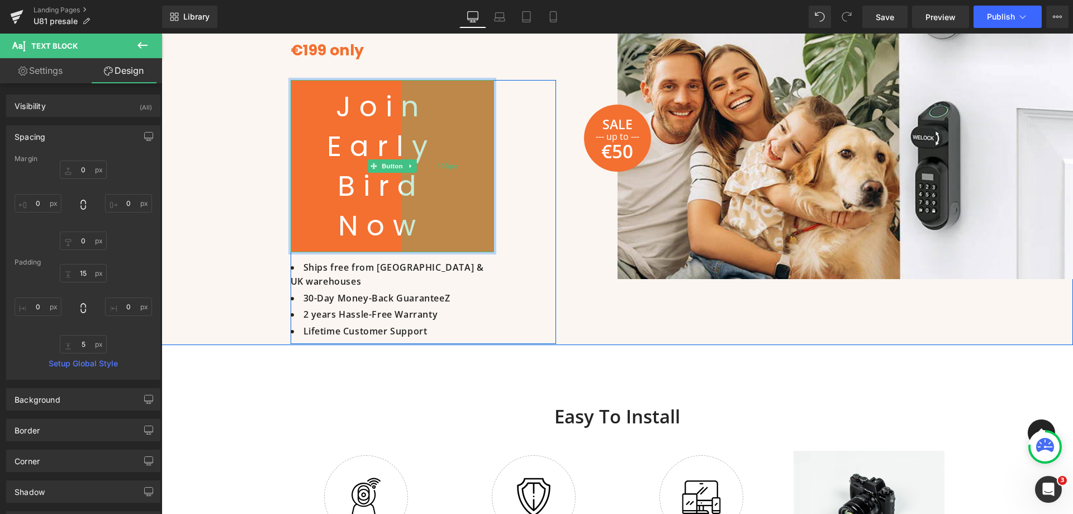
click at [446, 177] on div "165px" at bounding box center [448, 166] width 92 height 172
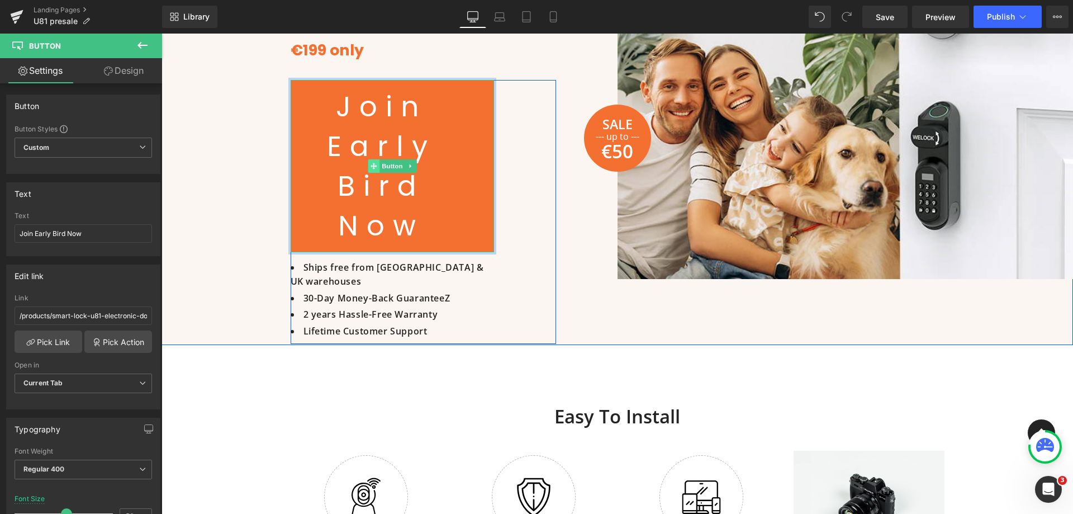
click at [371, 163] on icon at bounding box center [374, 166] width 6 height 6
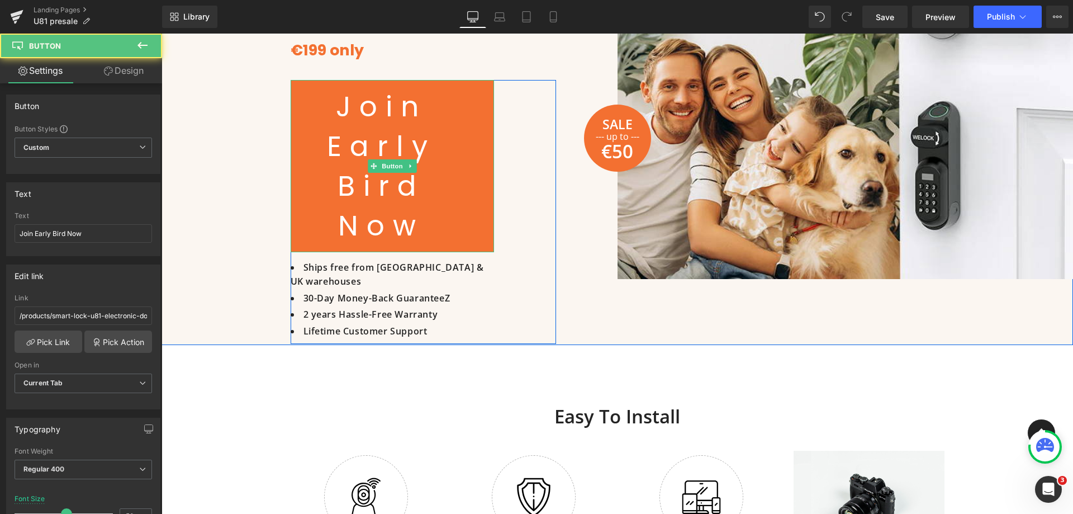
click at [328, 140] on link "Join Early Bird Now" at bounding box center [392, 166] width 203 height 172
click at [328, 140] on span "Join Early Bird Now" at bounding box center [381, 166] width 109 height 159
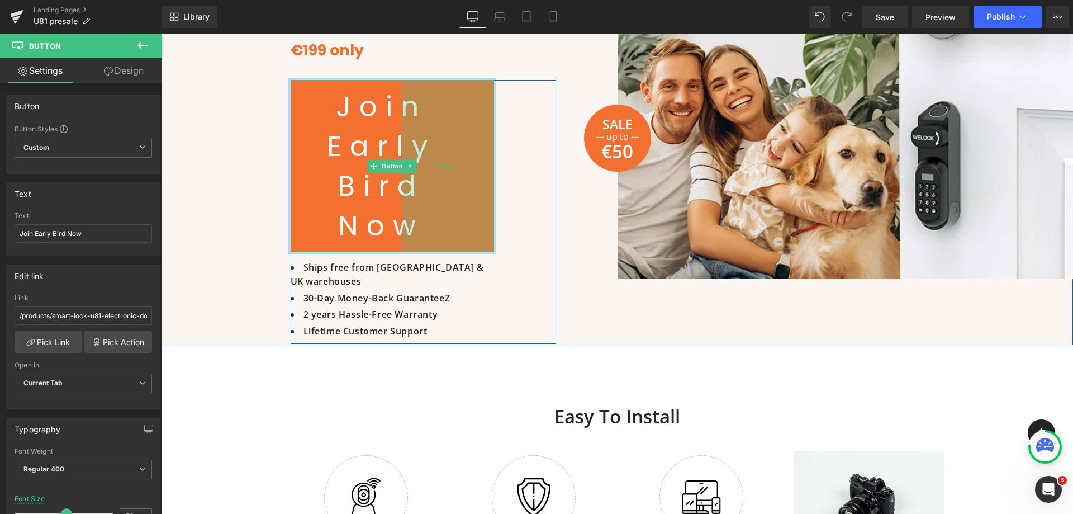
click at [402, 113] on div "165px" at bounding box center [448, 166] width 92 height 172
click at [461, 226] on div "165px" at bounding box center [448, 166] width 92 height 172
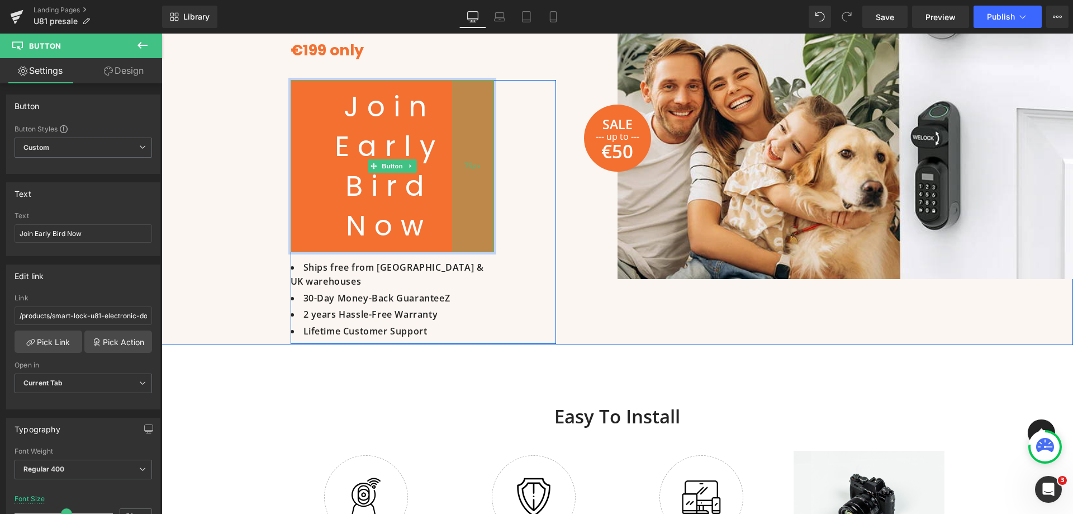
drag, startPoint x: 413, startPoint y: 209, endPoint x: 463, endPoint y: 215, distance: 50.6
click at [463, 215] on div "75px" at bounding box center [473, 166] width 42 height 172
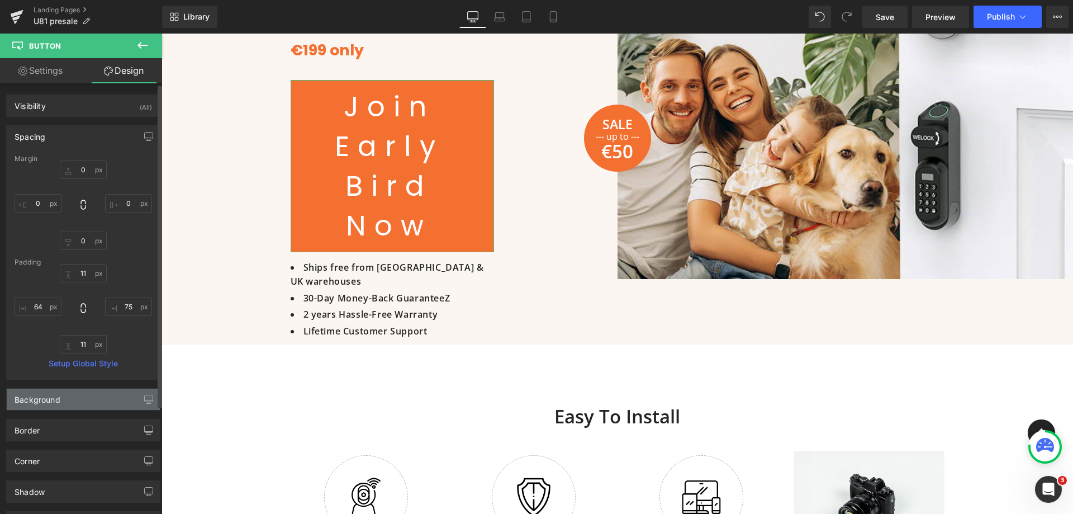
click at [46, 402] on div "Background" at bounding box center [38, 396] width 46 height 16
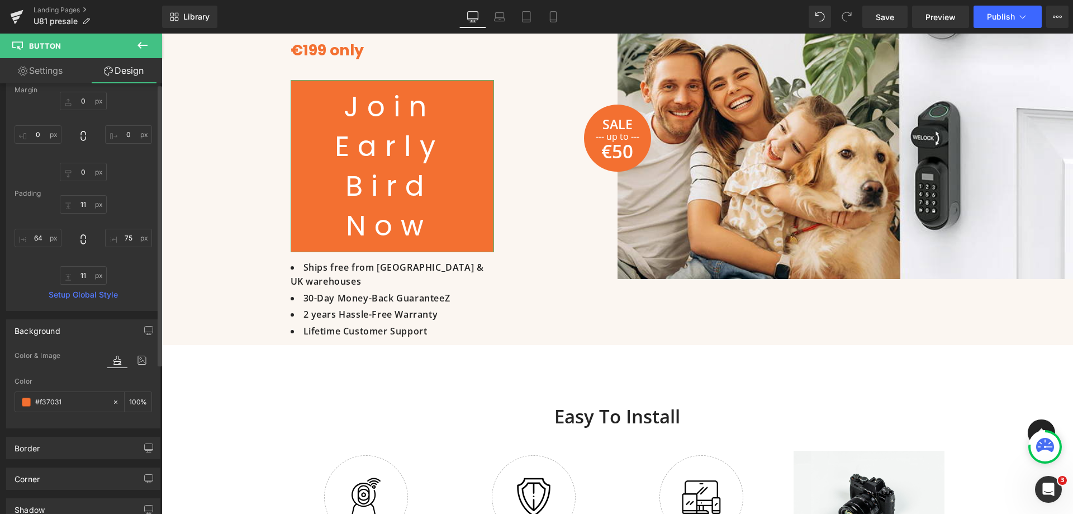
scroll to position [168, 0]
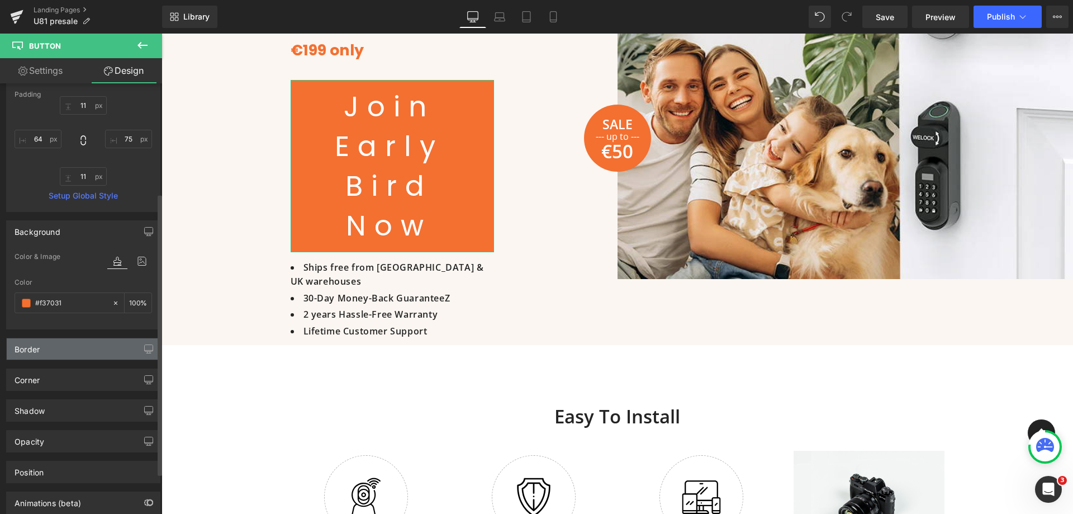
click at [48, 351] on div "Border" at bounding box center [83, 348] width 153 height 21
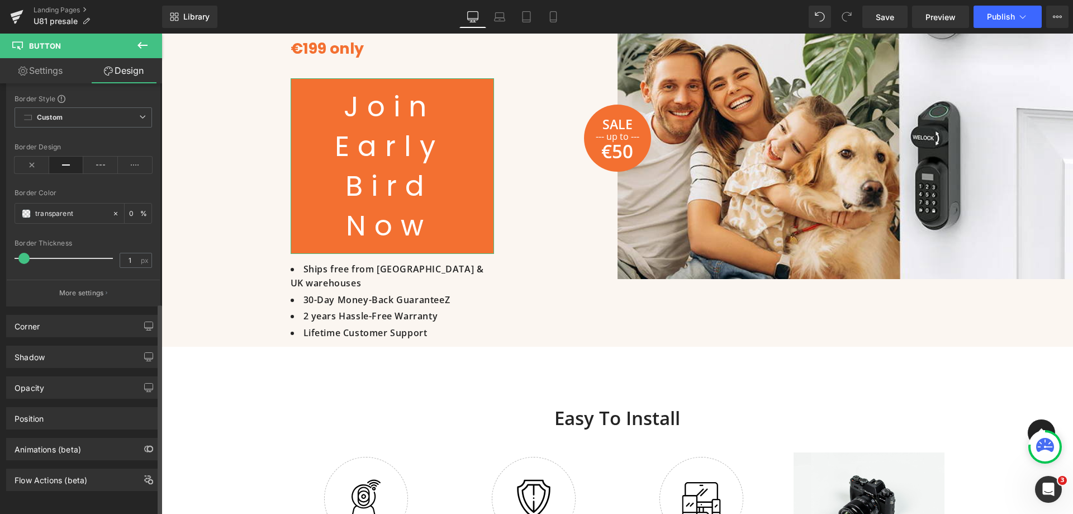
scroll to position [1396, 0]
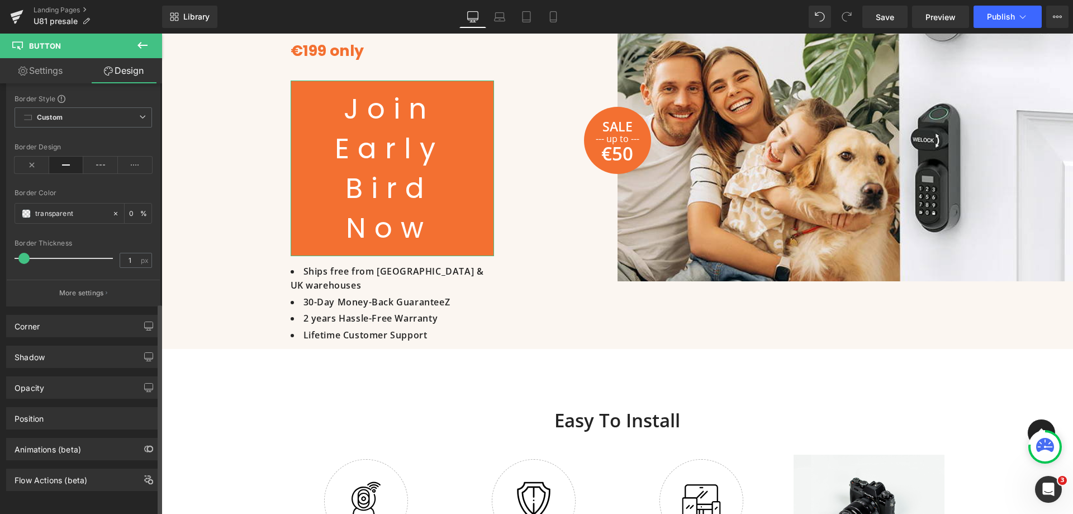
type input "0"
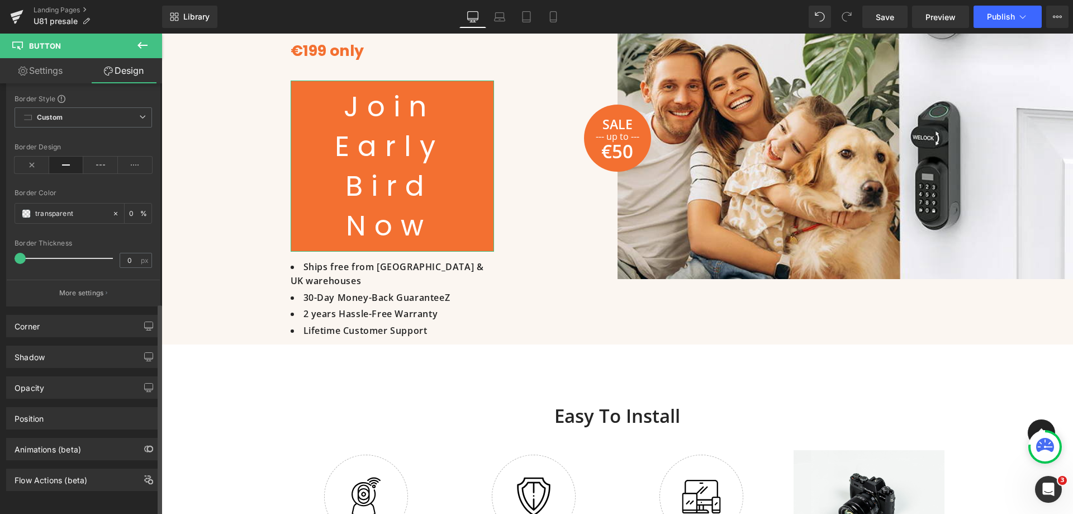
drag, startPoint x: 22, startPoint y: 248, endPoint x: 10, endPoint y: 251, distance: 12.2
click at [10, 251] on div "Border Style Custom Custom Setup Global Style Custom Setup Global Style solid B…" at bounding box center [83, 200] width 153 height 212
click at [37, 321] on div "Corner" at bounding box center [27, 323] width 25 height 16
click at [61, 320] on div "Corner" at bounding box center [83, 325] width 153 height 21
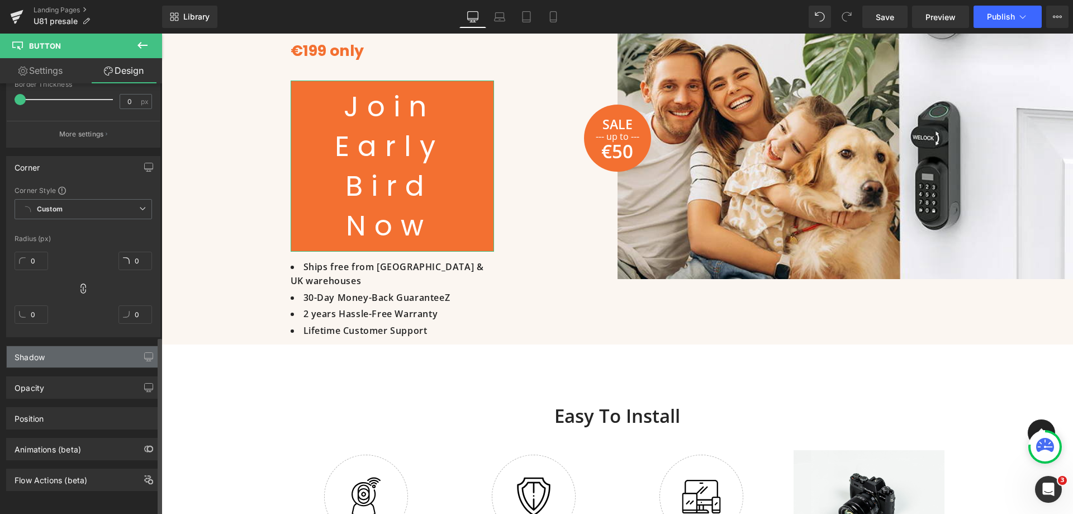
click at [53, 346] on div "Shadow" at bounding box center [83, 356] width 153 height 21
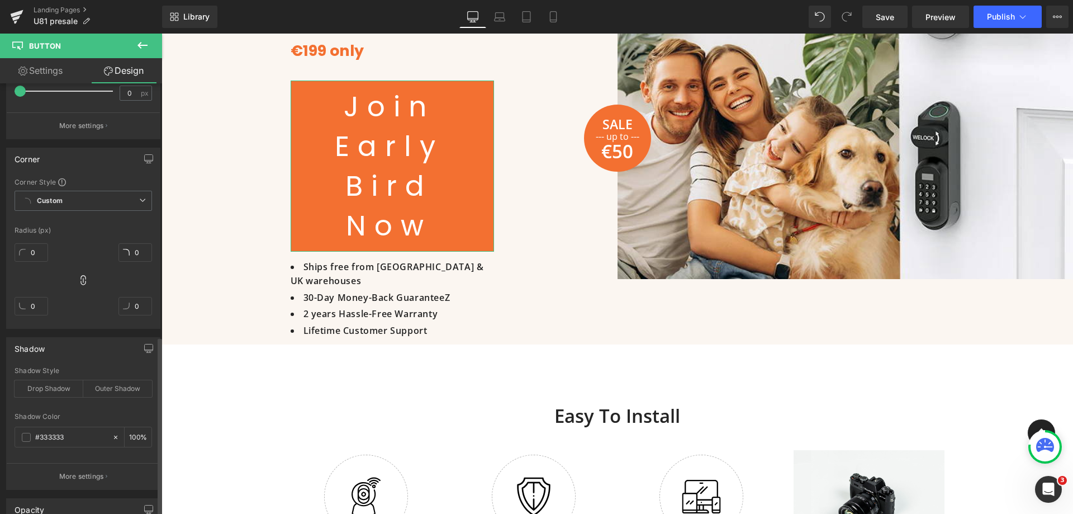
scroll to position [738, 0]
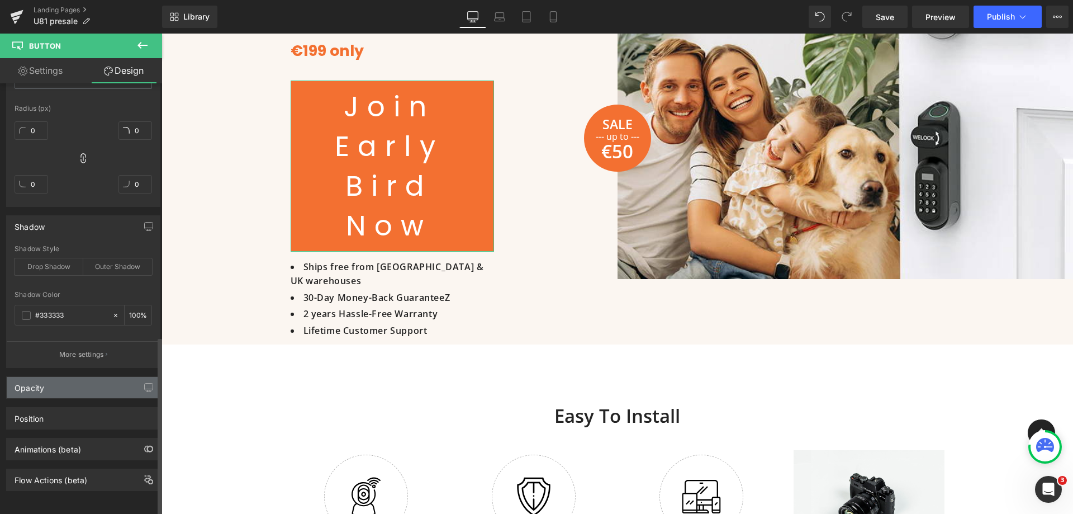
click at [61, 383] on div "Opacity" at bounding box center [83, 387] width 153 height 21
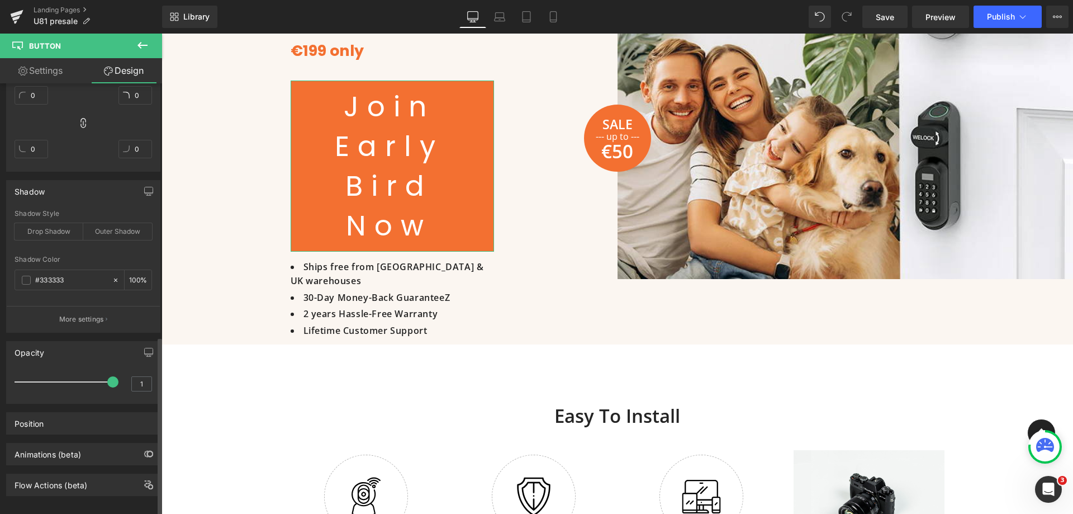
scroll to position [779, 0]
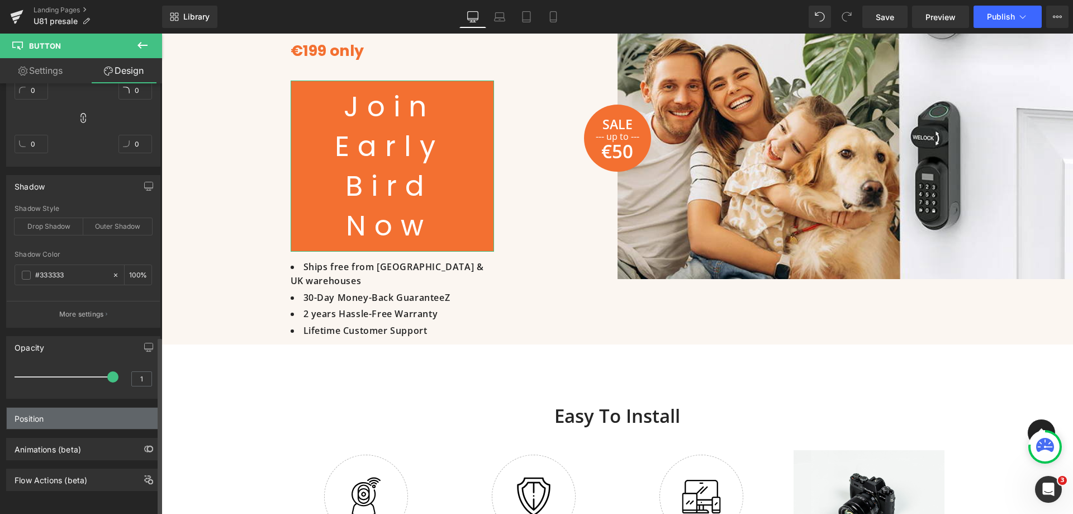
click at [61, 411] on div "Position" at bounding box center [83, 417] width 153 height 21
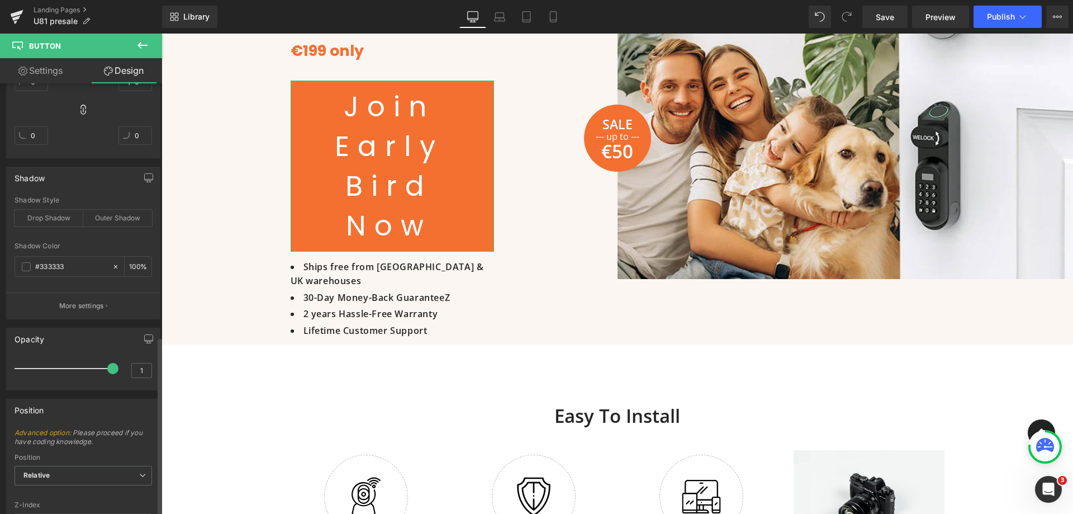
scroll to position [929, 0]
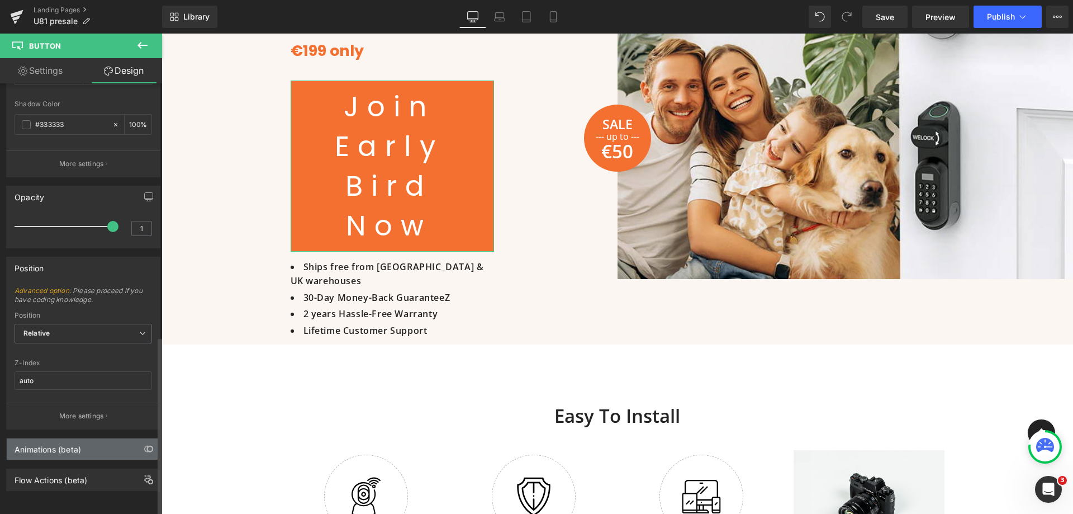
click at [49, 439] on div "Animations (beta)" at bounding box center [48, 446] width 67 height 16
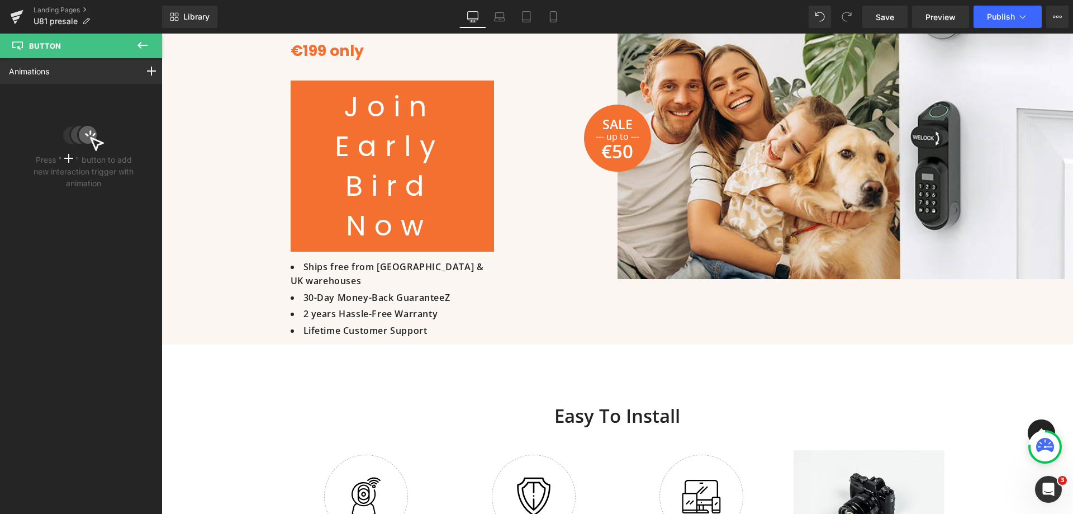
click at [136, 42] on icon at bounding box center [142, 45] width 13 height 13
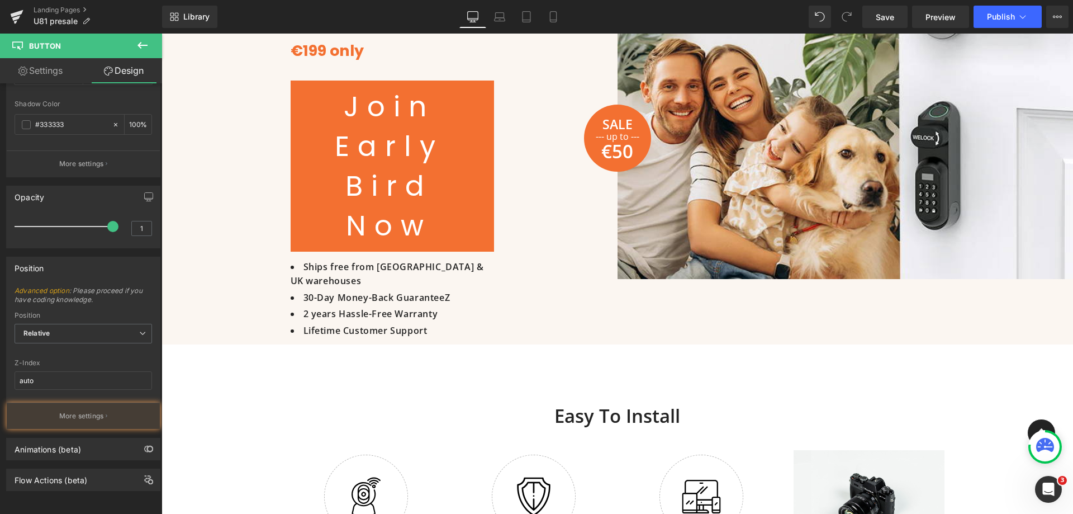
type input "0"
type input "11"
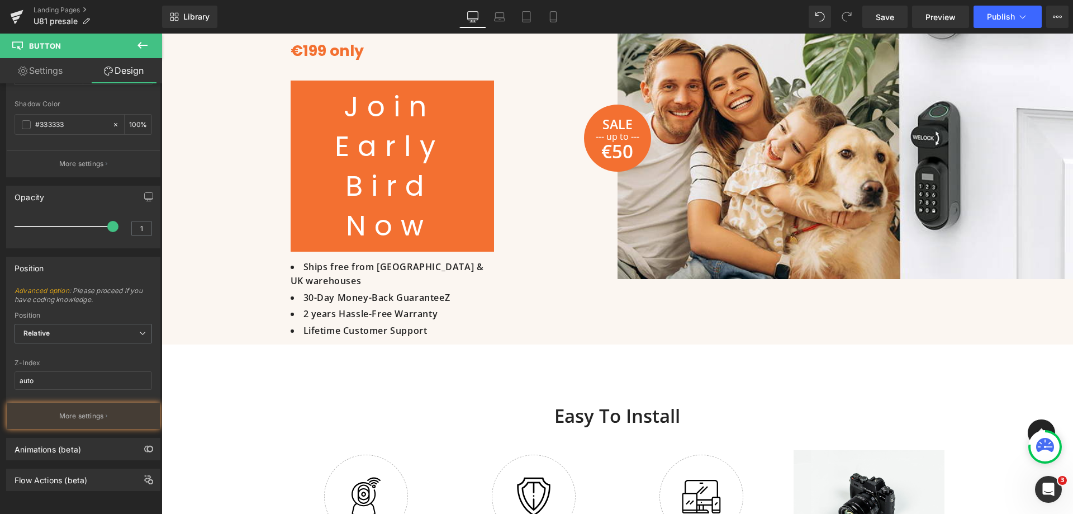
type input "75"
type input "11"
type input "64"
type input "100"
type input "0"
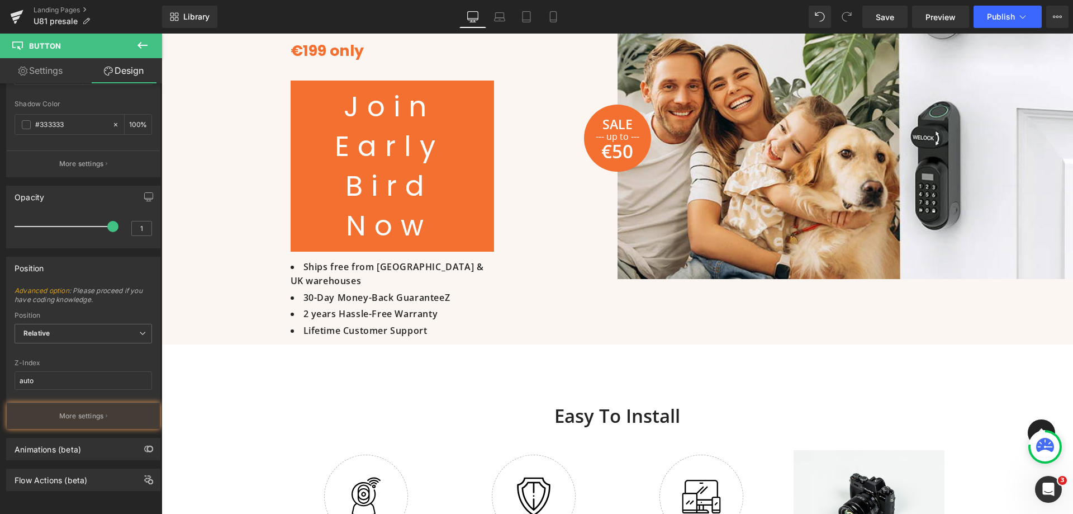
type input "100"
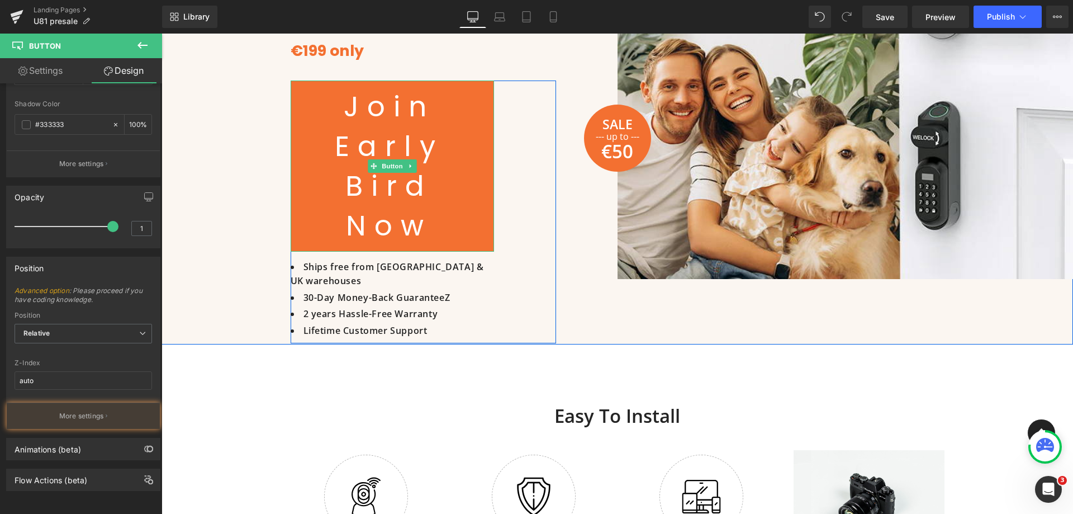
click at [447, 172] on span "Join Early Bird Now" at bounding box center [389, 166] width 126 height 159
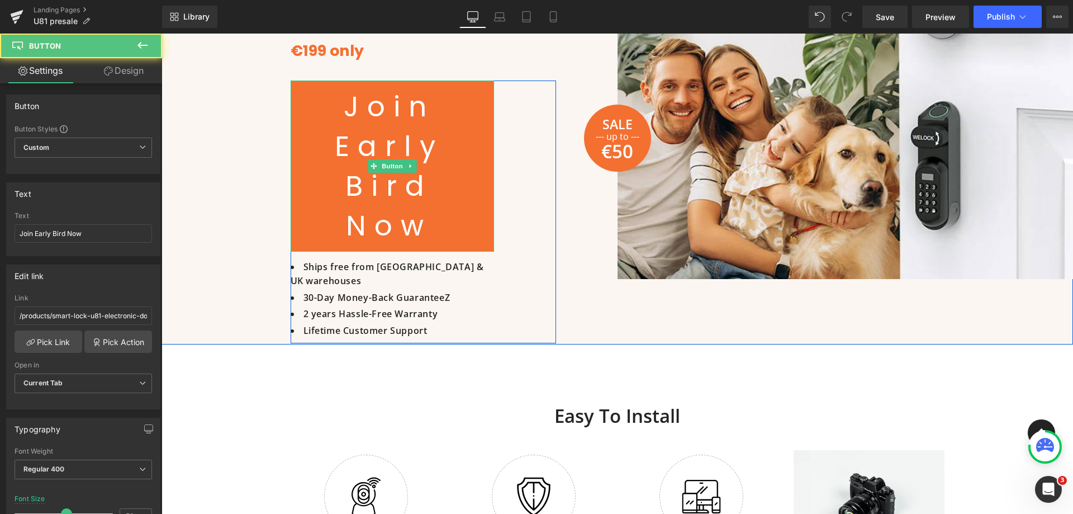
click at [381, 178] on span "Join Early Bird Now" at bounding box center [389, 166] width 126 height 159
click at [380, 178] on span "Join Early Bird Now" at bounding box center [389, 166] width 126 height 159
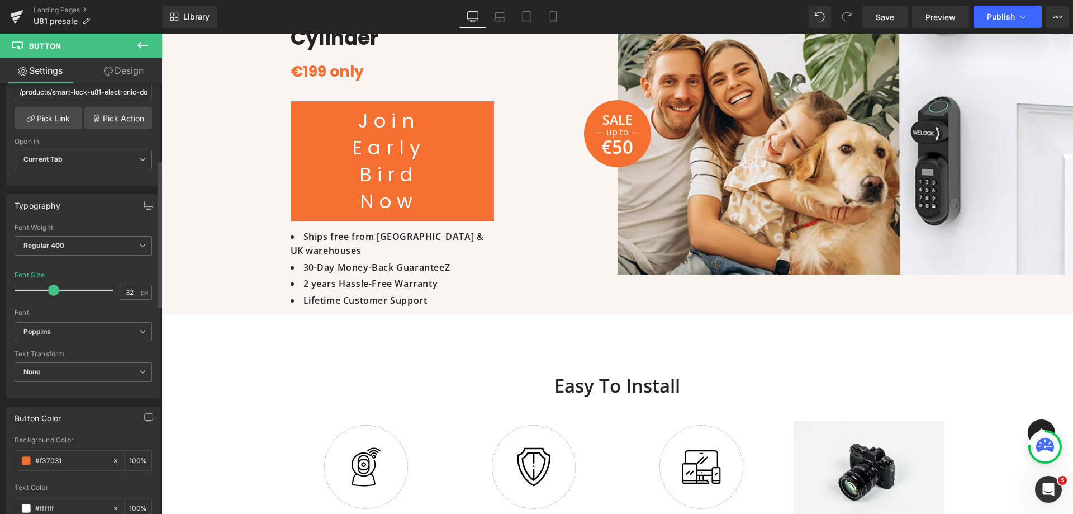
scroll to position [1355, 0]
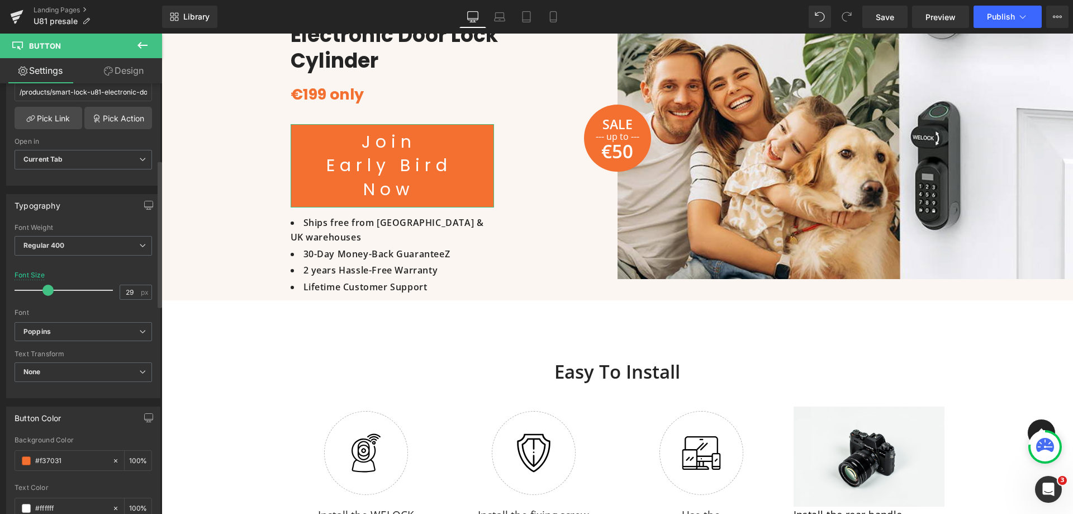
type input "28"
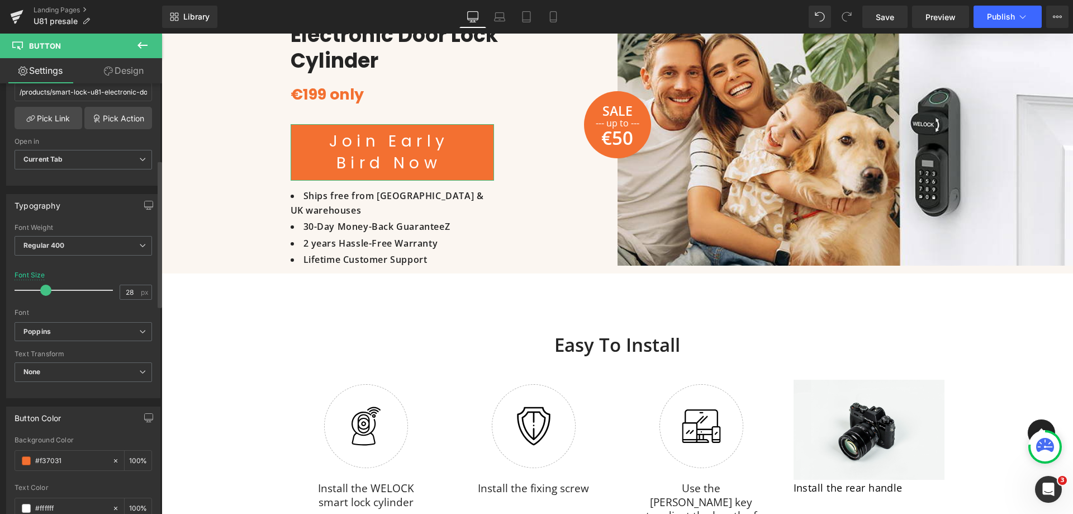
scroll to position [1340, 0]
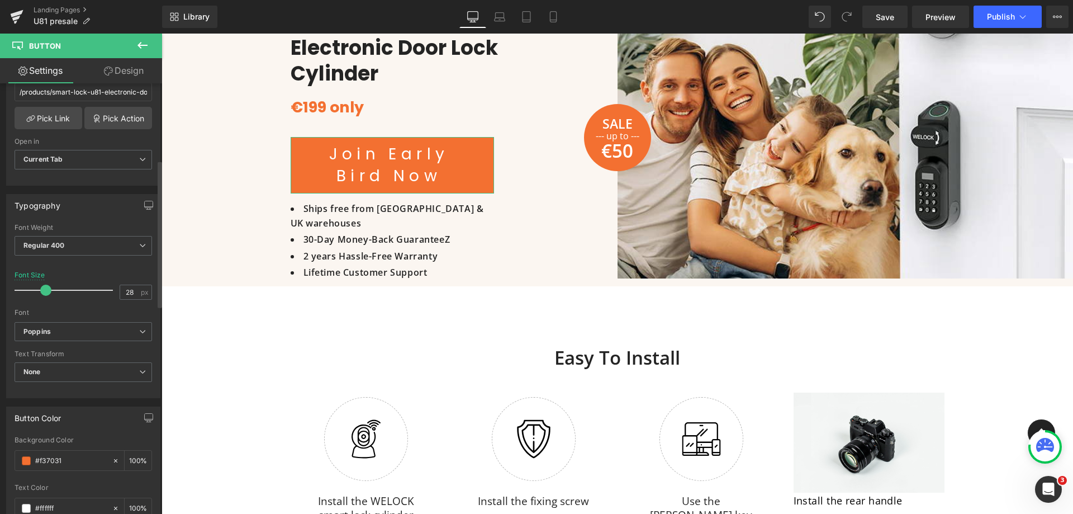
drag, startPoint x: 64, startPoint y: 292, endPoint x: 45, endPoint y: 292, distance: 19.6
click at [45, 292] on span at bounding box center [45, 290] width 11 height 11
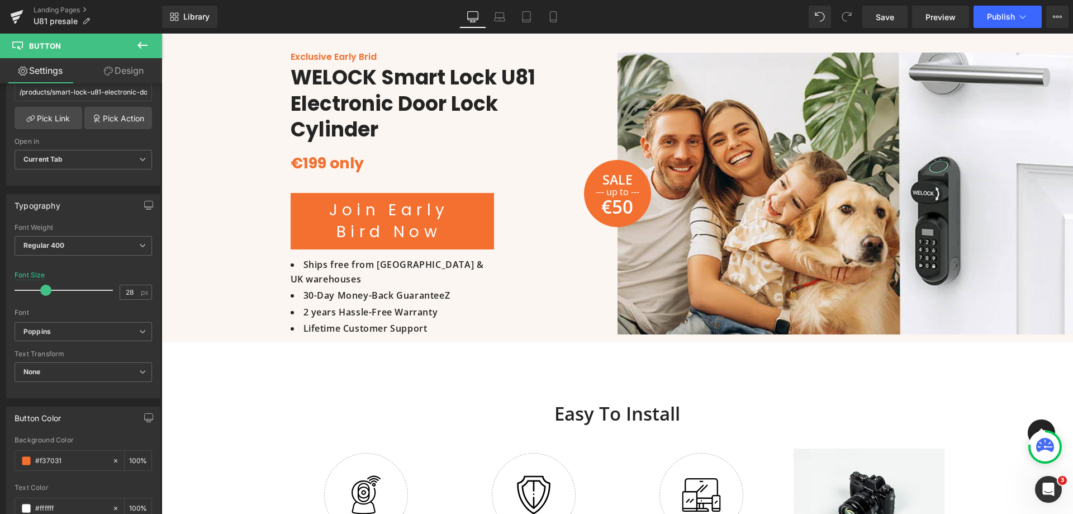
scroll to position [1228, 0]
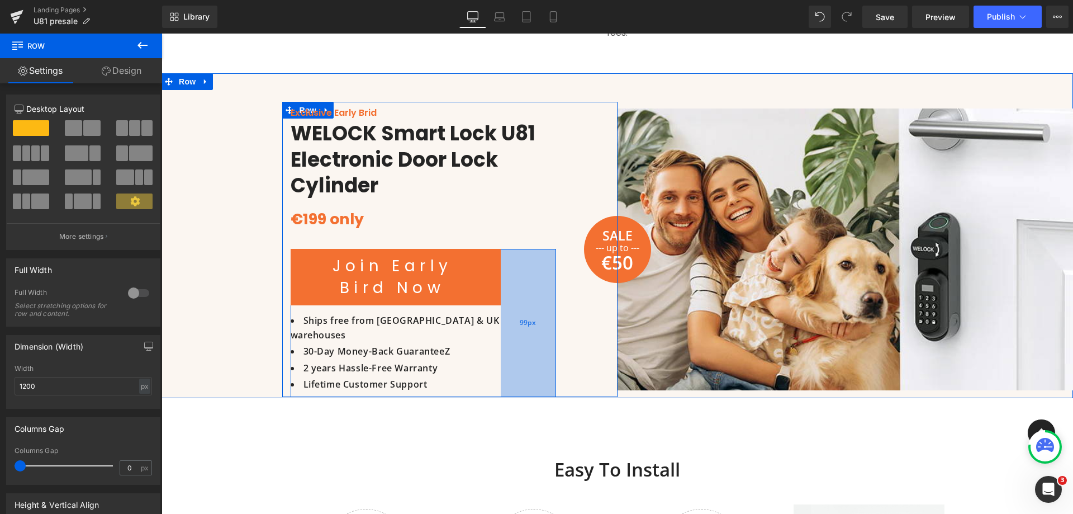
drag, startPoint x: 490, startPoint y: 350, endPoint x: 496, endPoint y: 352, distance: 6.9
click at [501, 352] on div "99px" at bounding box center [528, 323] width 55 height 148
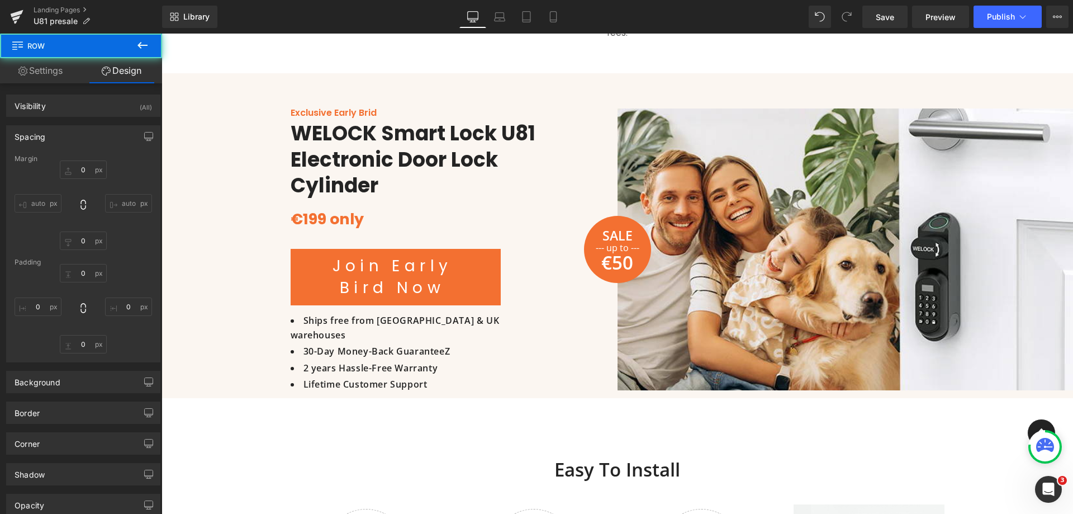
type input "0"
type input "99"
type input "0"
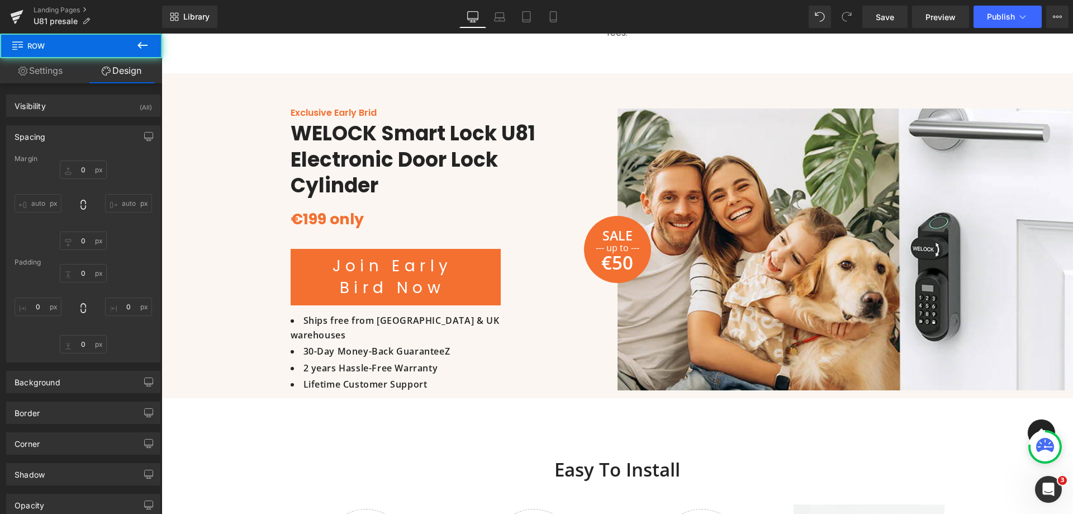
type input "0"
click at [162, 34] on div at bounding box center [162, 34] width 0 height 0
